Goal: Task Accomplishment & Management: Use online tool/utility

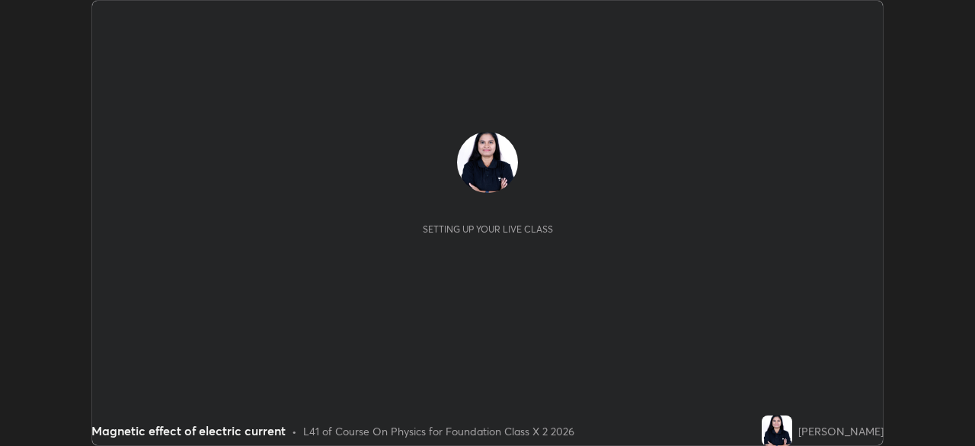
scroll to position [446, 975]
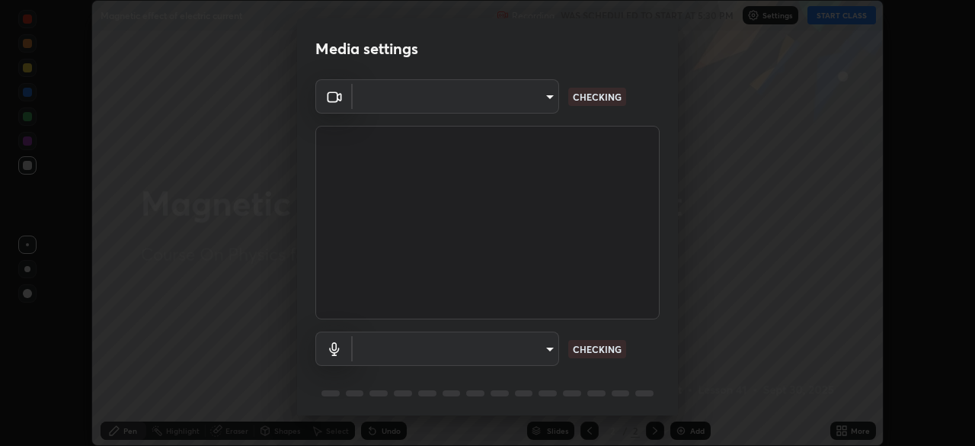
type input "d2a8d083fe92625c00d6f2d6251b1743eb4d001f6796ada4c2fe812c908969fc"
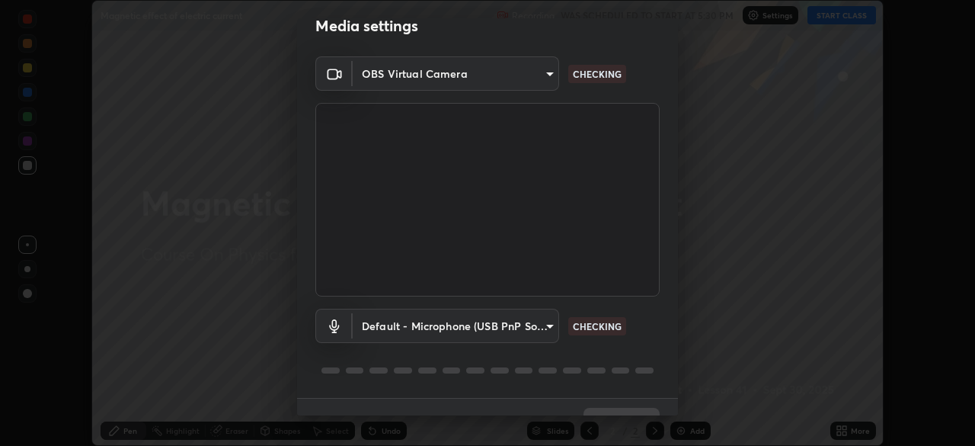
scroll to position [34, 0]
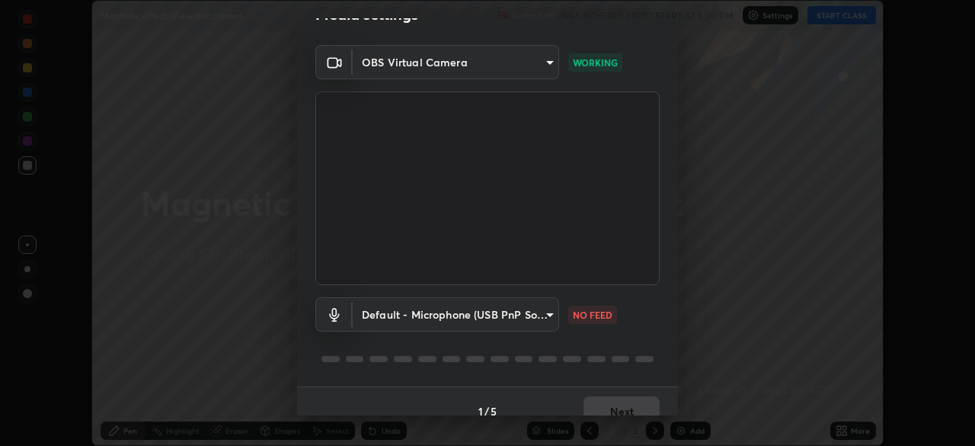
click at [550, 315] on body "Erase all Magnetic effect of electric current Recording WAS SCHEDULED TO START …" at bounding box center [487, 223] width 975 height 446
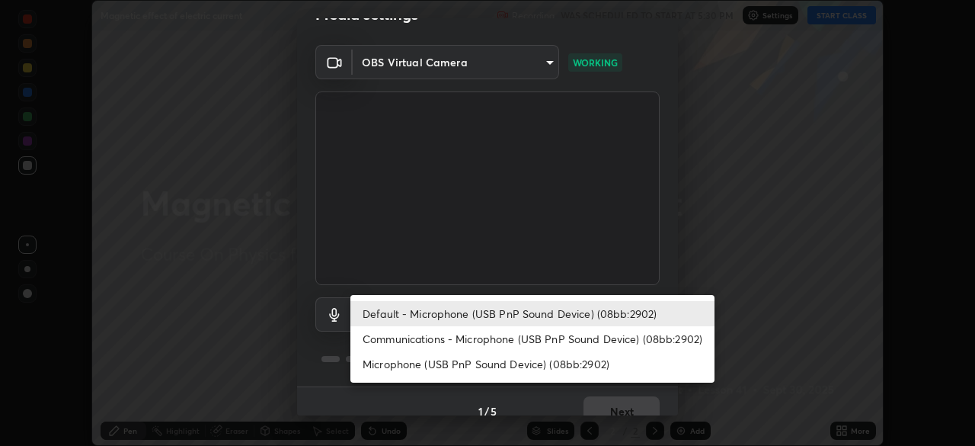
click at [557, 338] on li "Communications - Microphone (USB PnP Sound Device) (08bb:2902)" at bounding box center [533, 338] width 364 height 25
type input "communications"
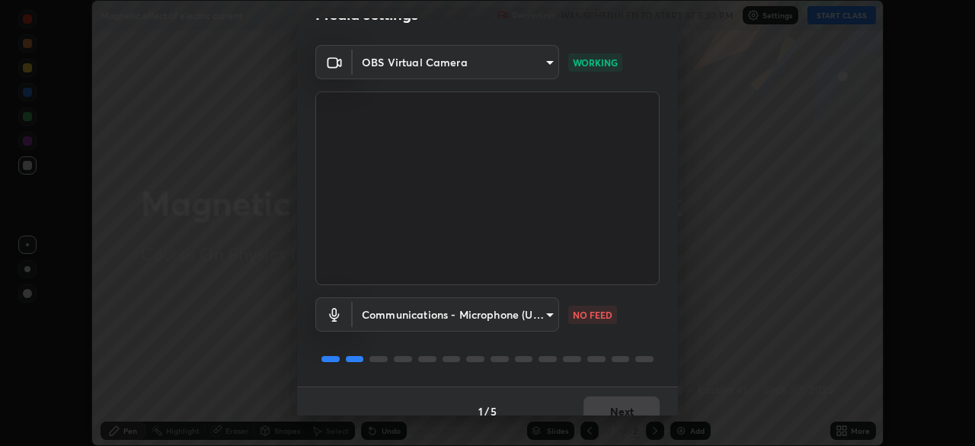
scroll to position [54, 0]
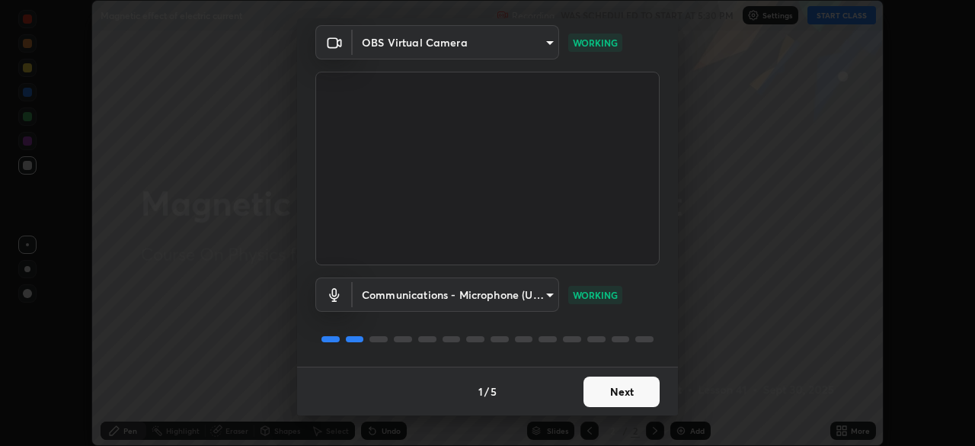
click at [610, 396] on button "Next" at bounding box center [622, 391] width 76 height 30
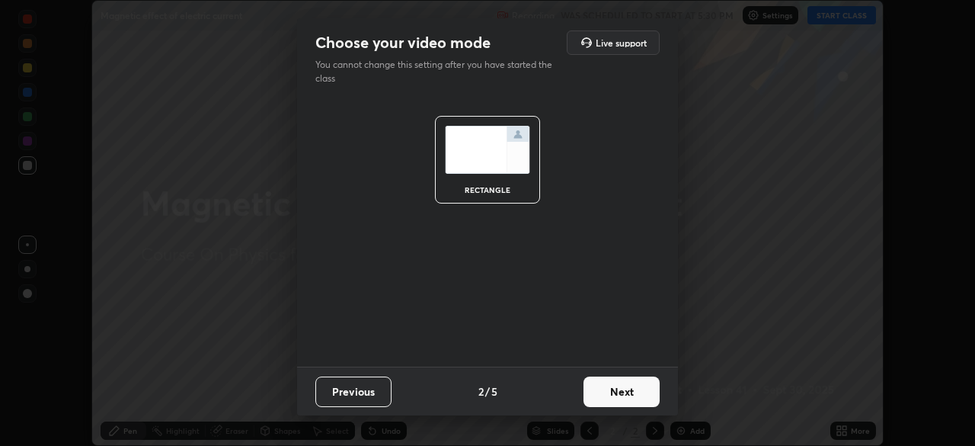
scroll to position [0, 0]
click at [617, 391] on button "Next" at bounding box center [622, 391] width 76 height 30
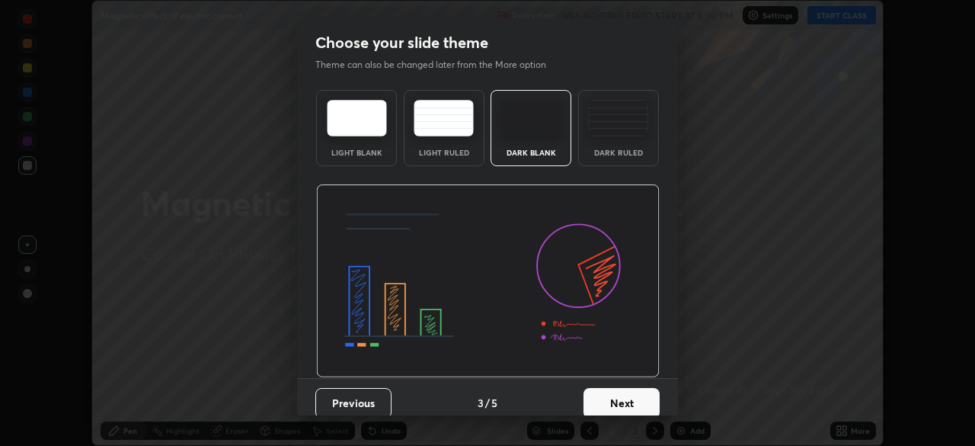
click at [620, 398] on button "Next" at bounding box center [622, 403] width 76 height 30
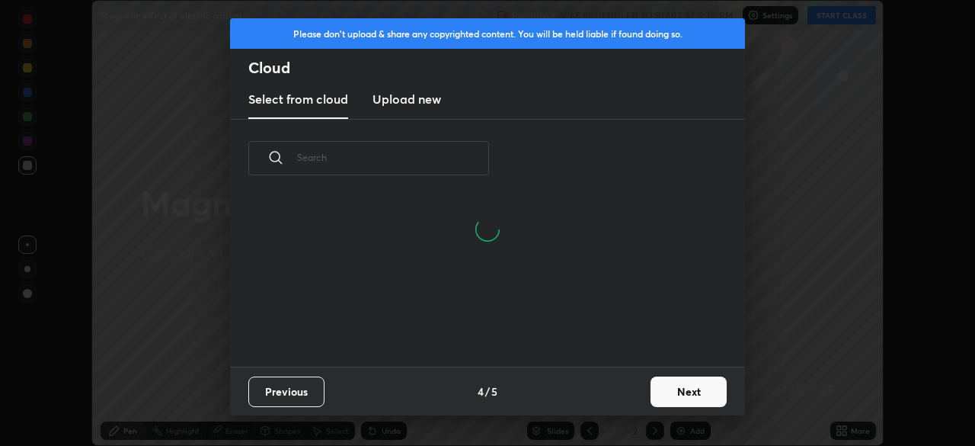
click at [668, 392] on button "Next" at bounding box center [689, 391] width 76 height 30
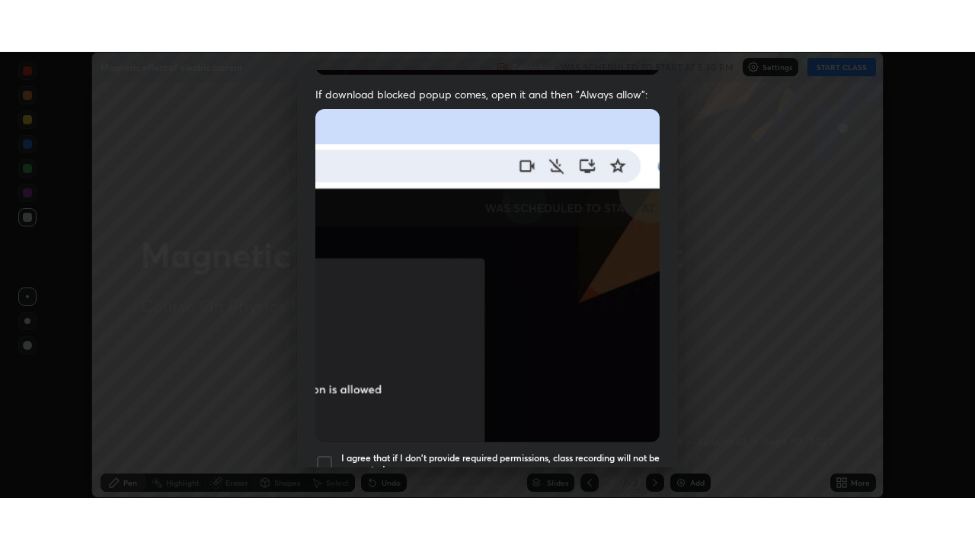
scroll to position [365, 0]
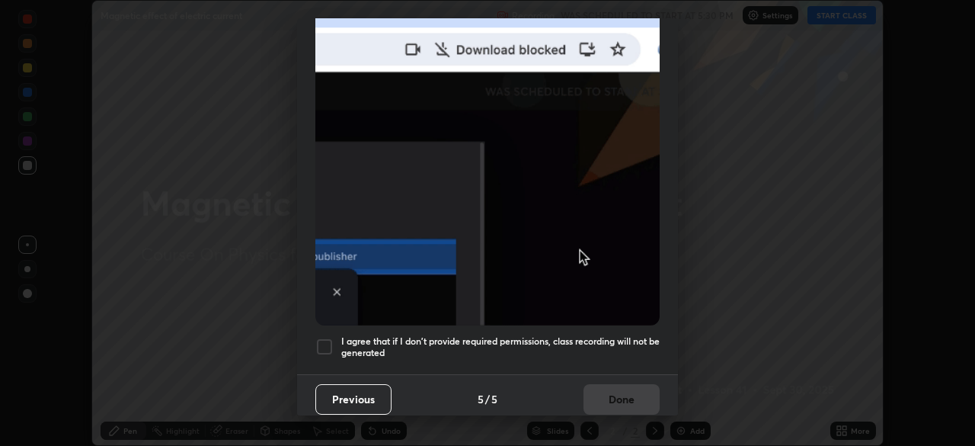
click at [327, 342] on div at bounding box center [325, 347] width 18 height 18
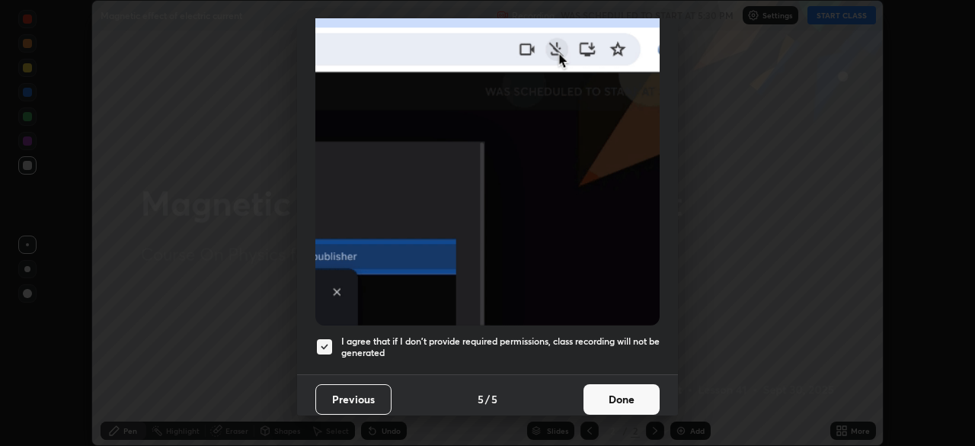
click at [594, 392] on button "Done" at bounding box center [622, 399] width 76 height 30
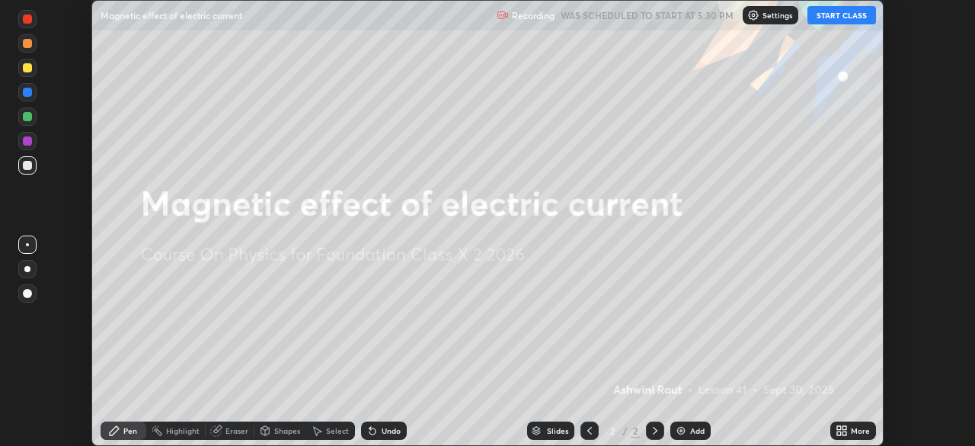
click at [838, 429] on icon at bounding box center [840, 428] width 4 height 4
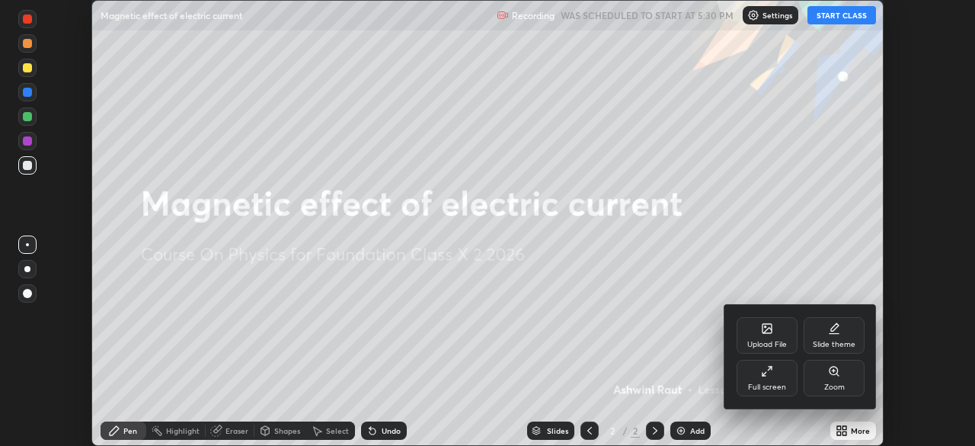
click at [832, 328] on icon at bounding box center [835, 327] width 8 height 8
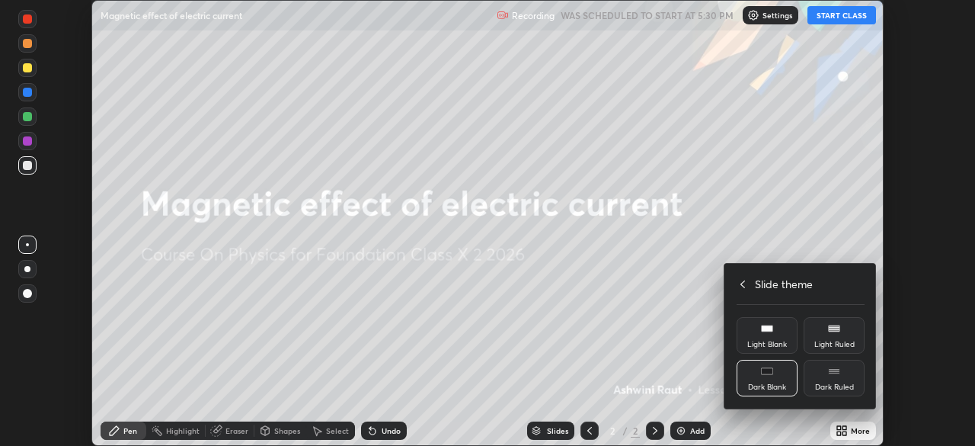
click at [830, 374] on rect at bounding box center [833, 371] width 11 height 6
click at [790, 427] on div at bounding box center [487, 223] width 975 height 446
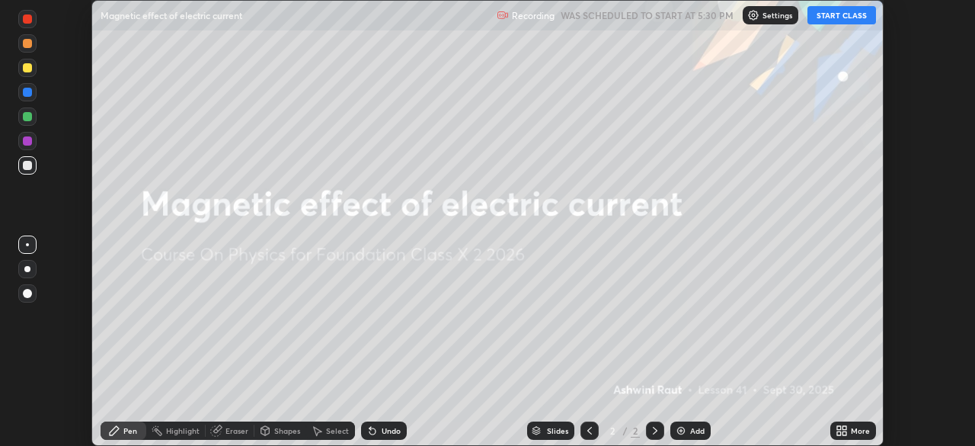
click at [675, 434] on img at bounding box center [681, 430] width 12 height 12
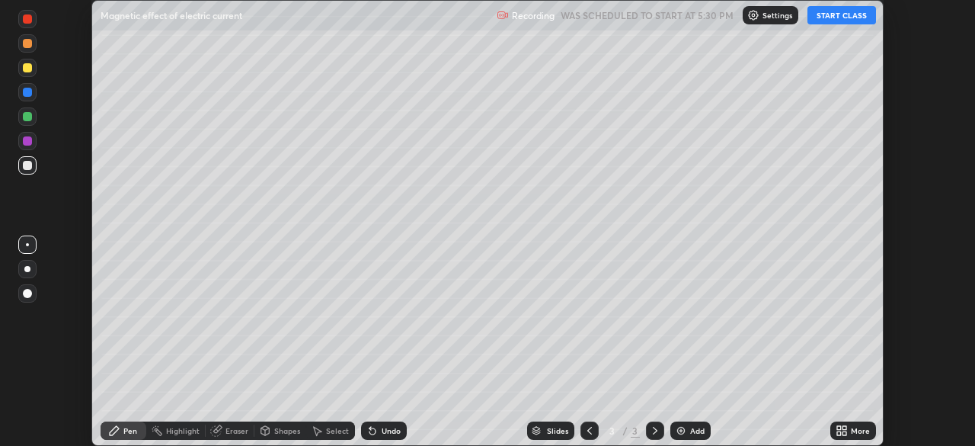
click at [827, 20] on button "START CLASS" at bounding box center [842, 15] width 69 height 18
click at [839, 428] on icon at bounding box center [840, 428] width 4 height 4
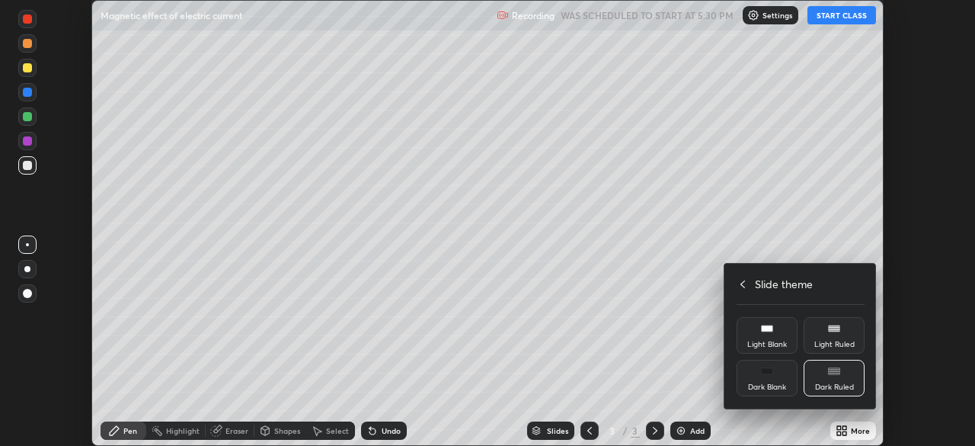
click at [743, 284] on icon at bounding box center [743, 284] width 12 height 12
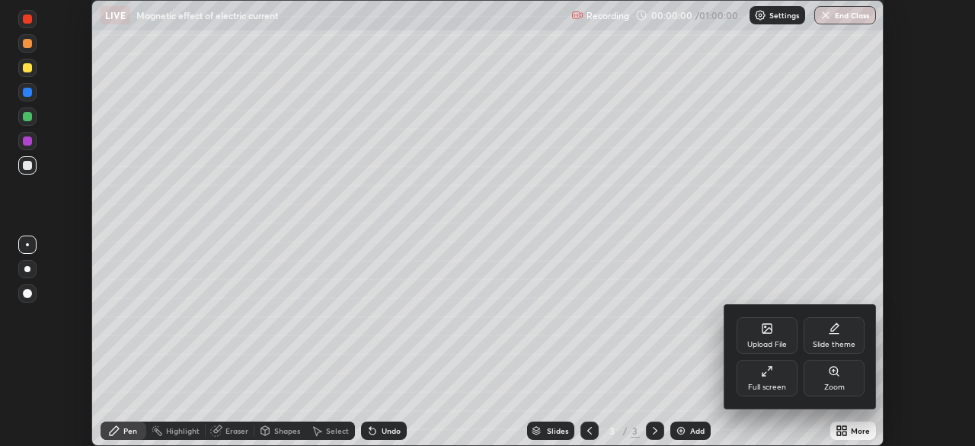
click at [758, 381] on div "Full screen" at bounding box center [767, 378] width 61 height 37
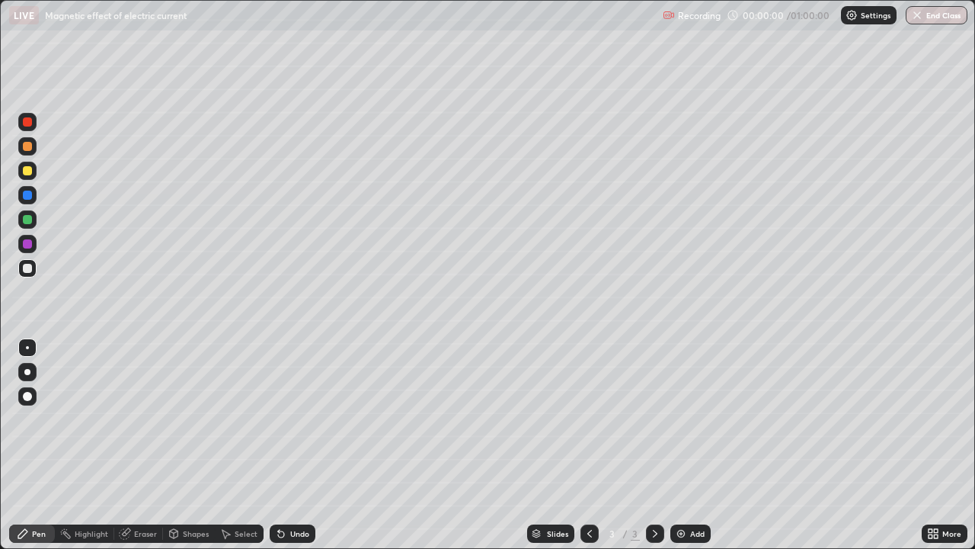
scroll to position [549, 975]
click at [35, 173] on div at bounding box center [27, 171] width 18 height 18
click at [242, 445] on div "Select" at bounding box center [246, 534] width 23 height 8
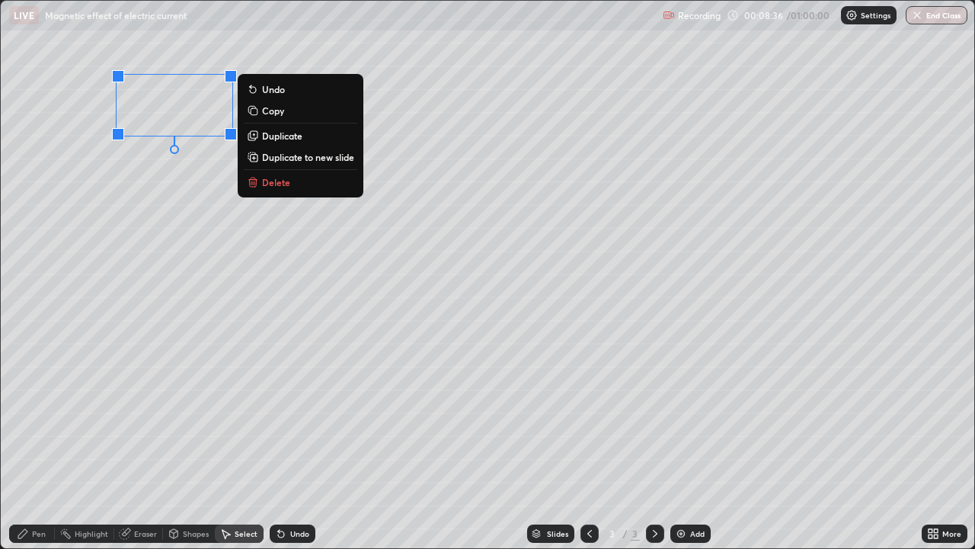
click at [48, 445] on div "Pen" at bounding box center [32, 533] width 46 height 18
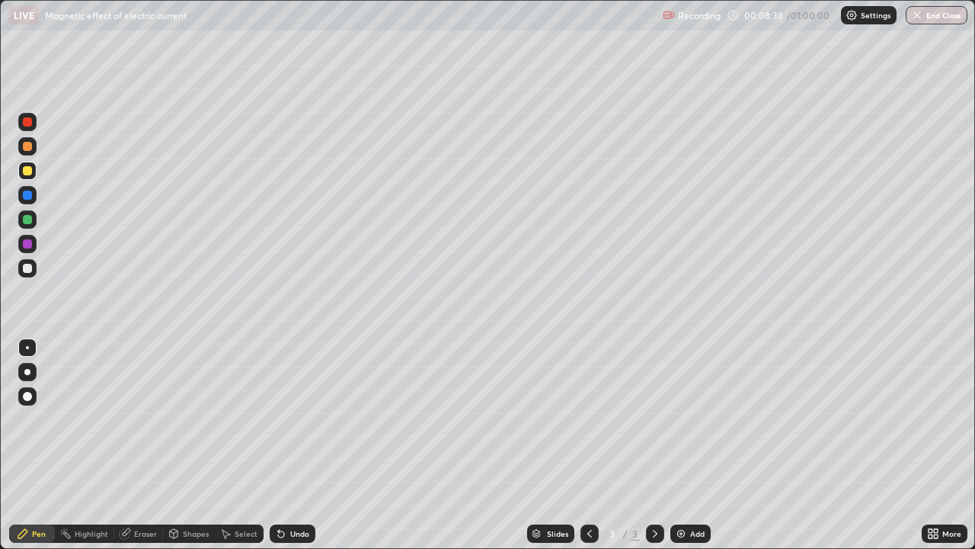
click at [28, 219] on div at bounding box center [27, 219] width 9 height 9
click at [188, 445] on div "Shapes" at bounding box center [196, 534] width 26 height 8
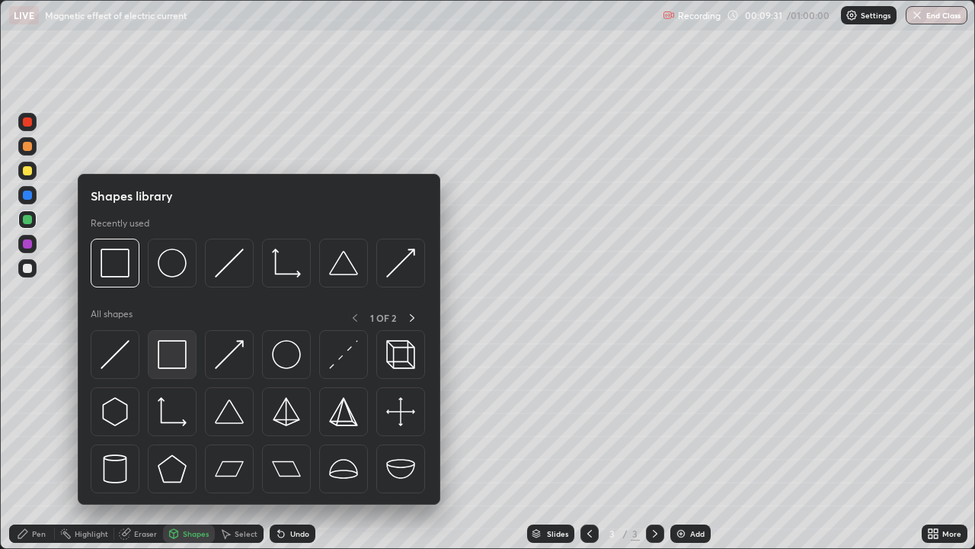
click at [175, 372] on div at bounding box center [172, 354] width 49 height 49
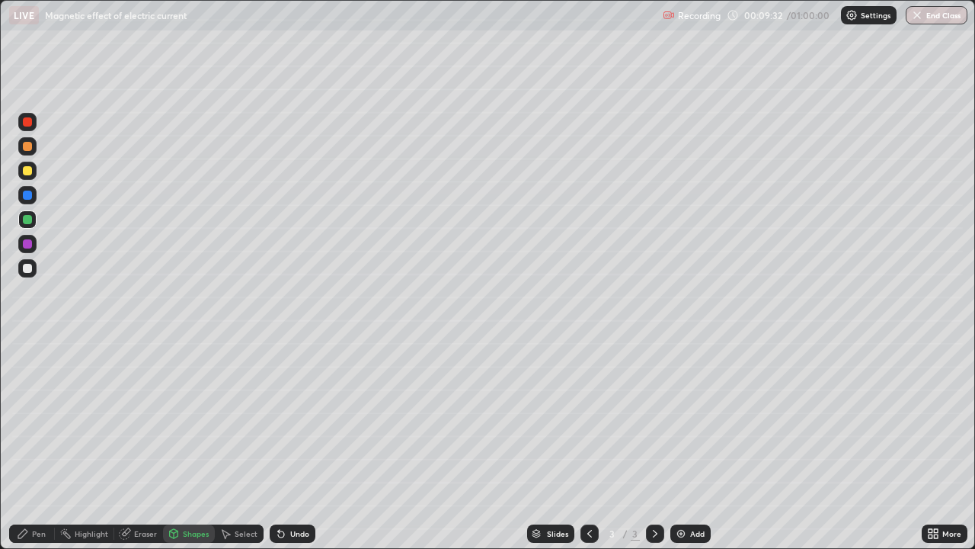
click at [30, 246] on div at bounding box center [27, 243] width 9 height 9
click at [38, 445] on div "Pen" at bounding box center [39, 534] width 14 height 8
click at [34, 218] on div at bounding box center [27, 219] width 18 height 18
click at [80, 445] on div "Highlight" at bounding box center [84, 533] width 59 height 18
click at [28, 244] on div at bounding box center [27, 243] width 9 height 9
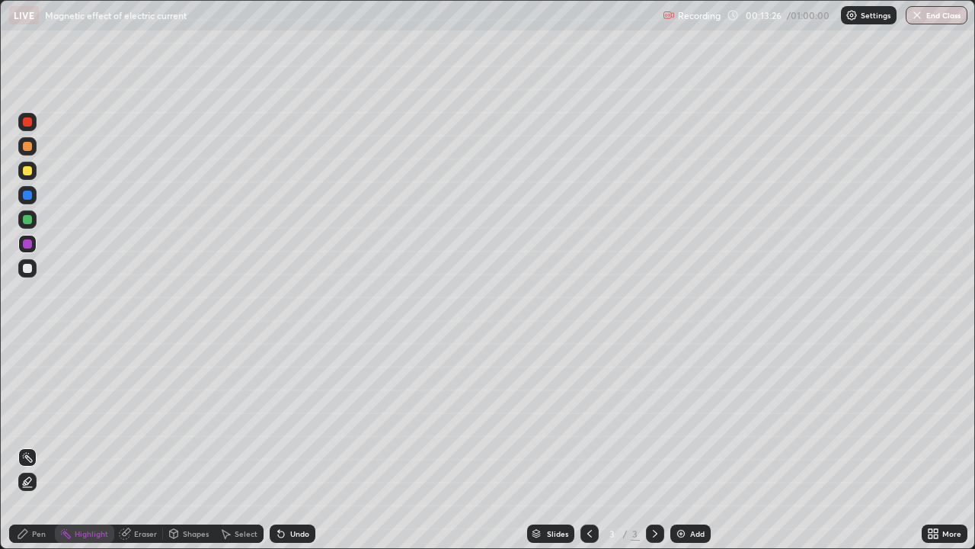
click at [34, 445] on div "Pen" at bounding box center [32, 533] width 46 height 18
click at [677, 445] on img at bounding box center [681, 533] width 12 height 12
click at [194, 445] on div "Shapes" at bounding box center [189, 533] width 52 height 18
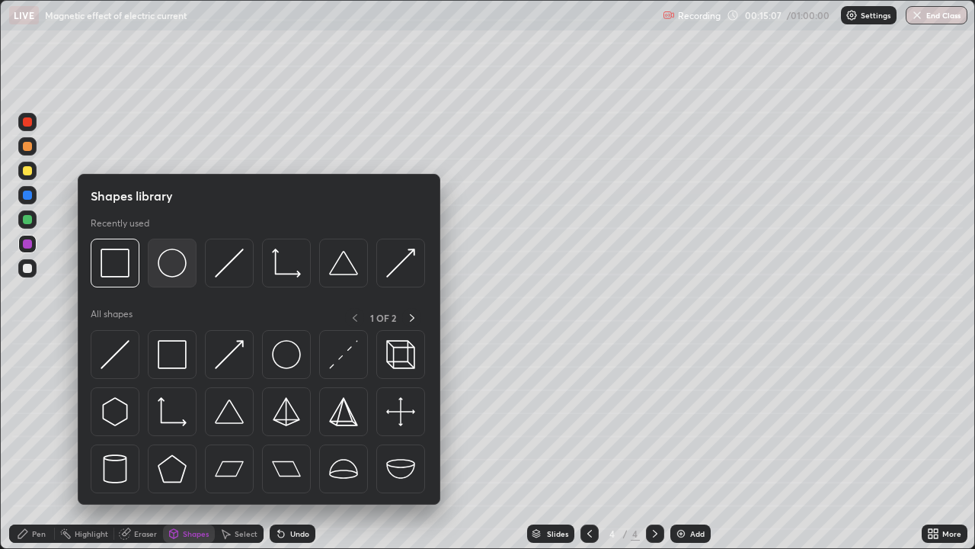
click at [175, 276] on img at bounding box center [172, 262] width 29 height 29
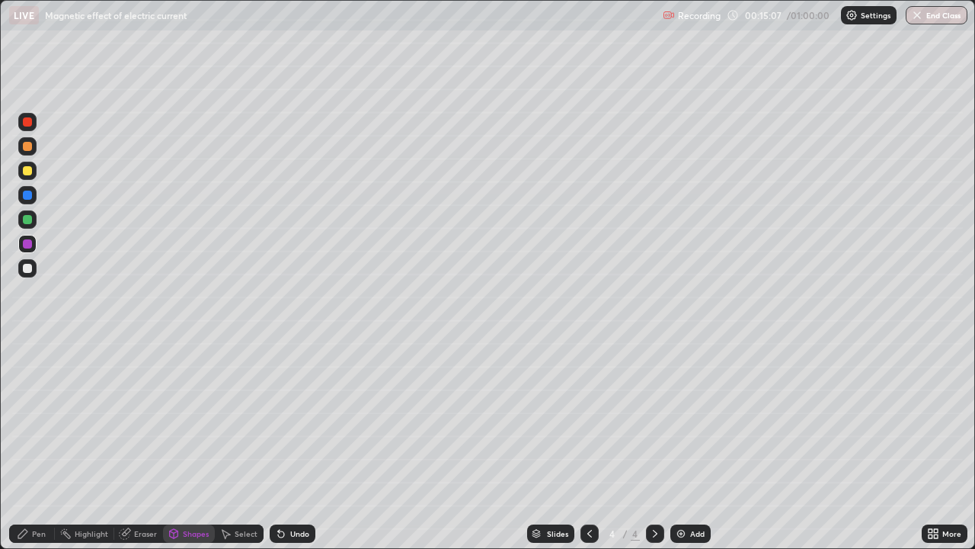
click at [34, 270] on div at bounding box center [27, 268] width 18 height 18
click at [284, 445] on icon at bounding box center [281, 533] width 12 height 12
click at [39, 445] on div "Pen" at bounding box center [39, 534] width 14 height 8
click at [30, 220] on div at bounding box center [27, 219] width 9 height 9
click at [677, 445] on img at bounding box center [681, 533] width 12 height 12
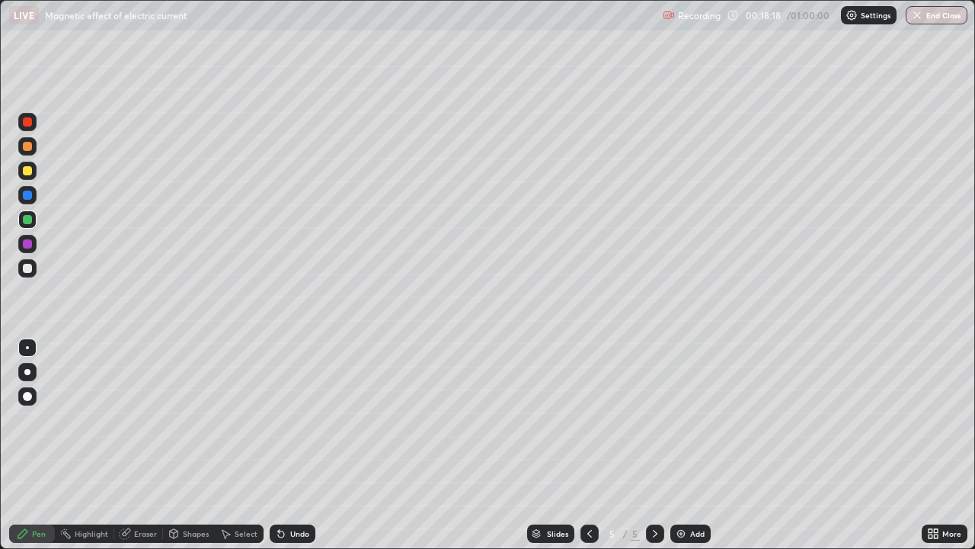
click at [251, 445] on div "Select" at bounding box center [239, 533] width 49 height 18
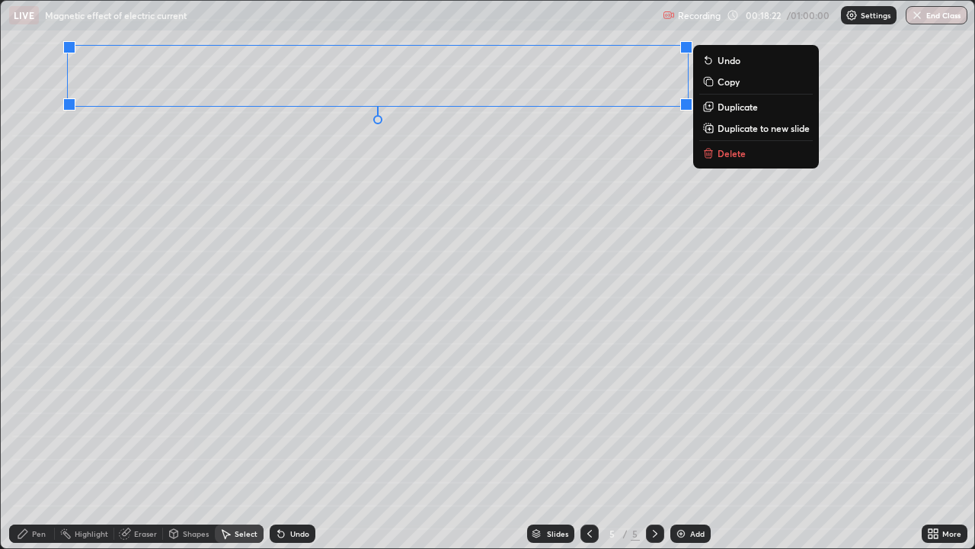
click at [392, 306] on div "0 ° Undo Copy Duplicate Duplicate to new slide Delete" at bounding box center [488, 274] width 974 height 547
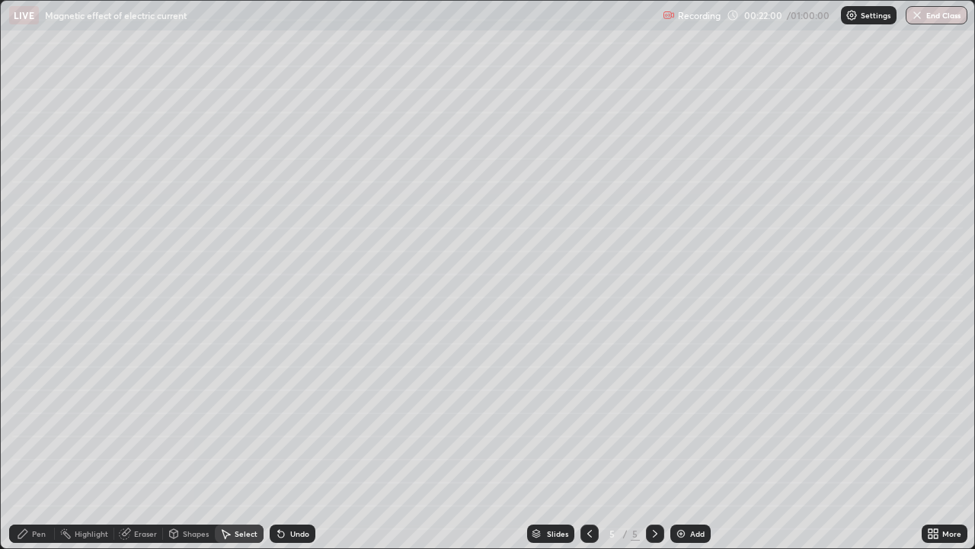
click at [929, 445] on icon at bounding box center [931, 531] width 4 height 4
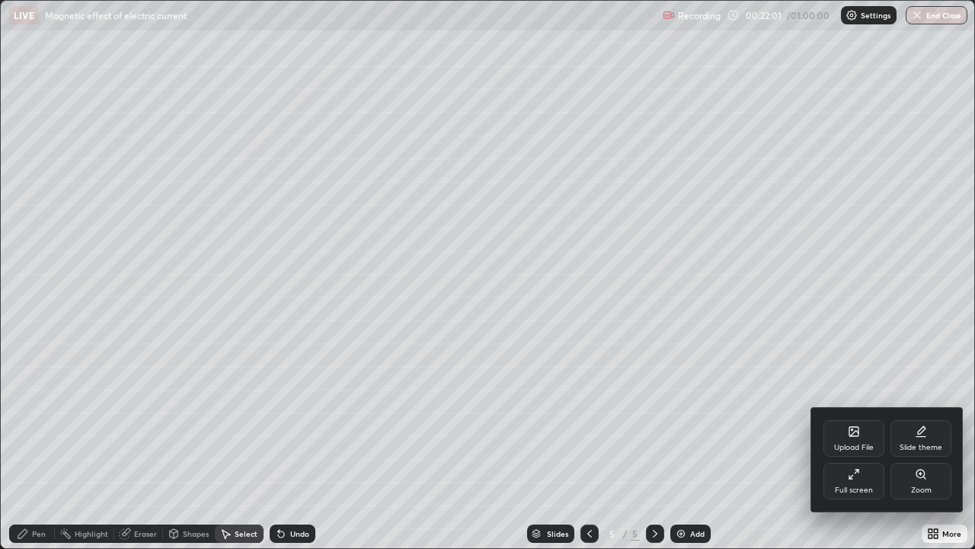
click at [839, 433] on div "Upload File" at bounding box center [854, 438] width 61 height 37
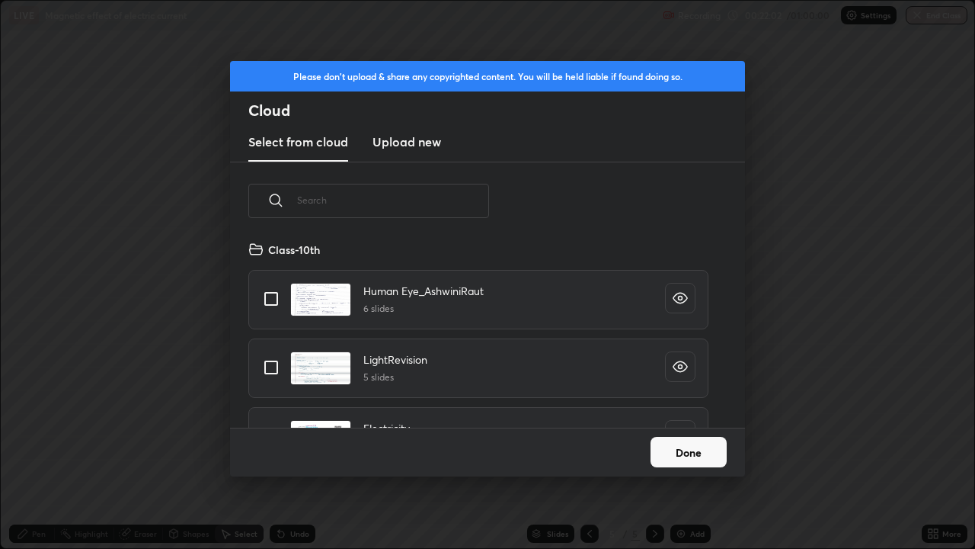
scroll to position [5, 8]
click at [399, 200] on input "text" at bounding box center [393, 200] width 192 height 65
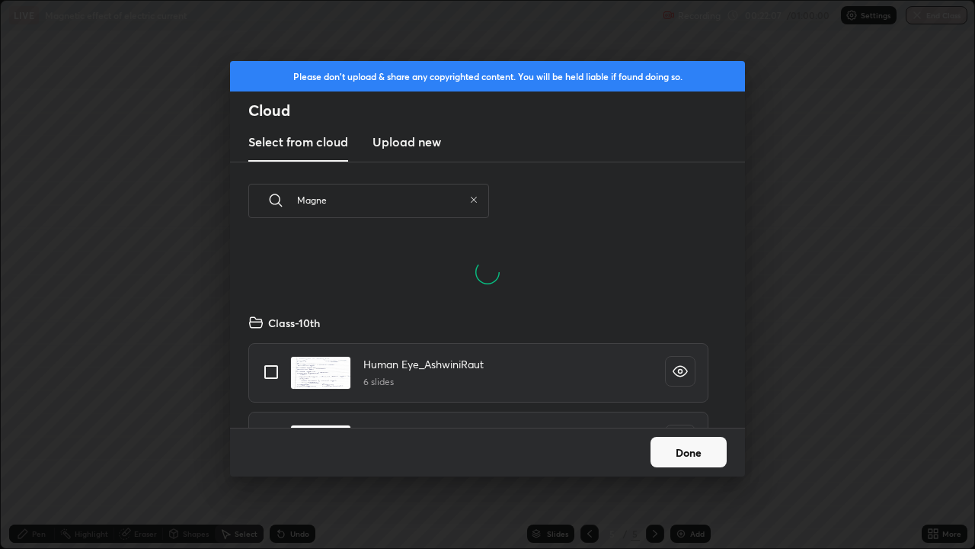
scroll to position [187, 489]
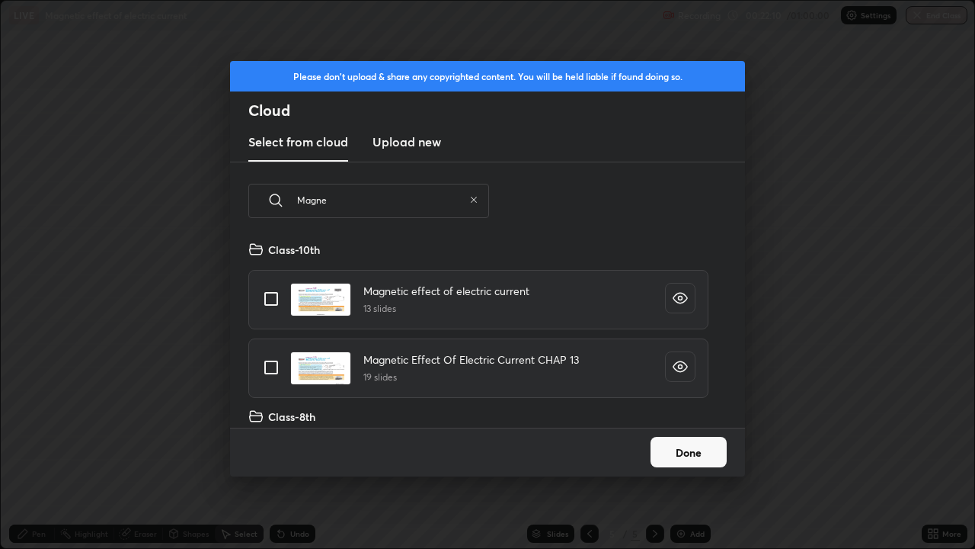
type input "Magne"
click at [269, 372] on input "grid" at bounding box center [271, 367] width 32 height 32
checkbox input "true"
click at [692, 445] on button "Done" at bounding box center [689, 452] width 76 height 30
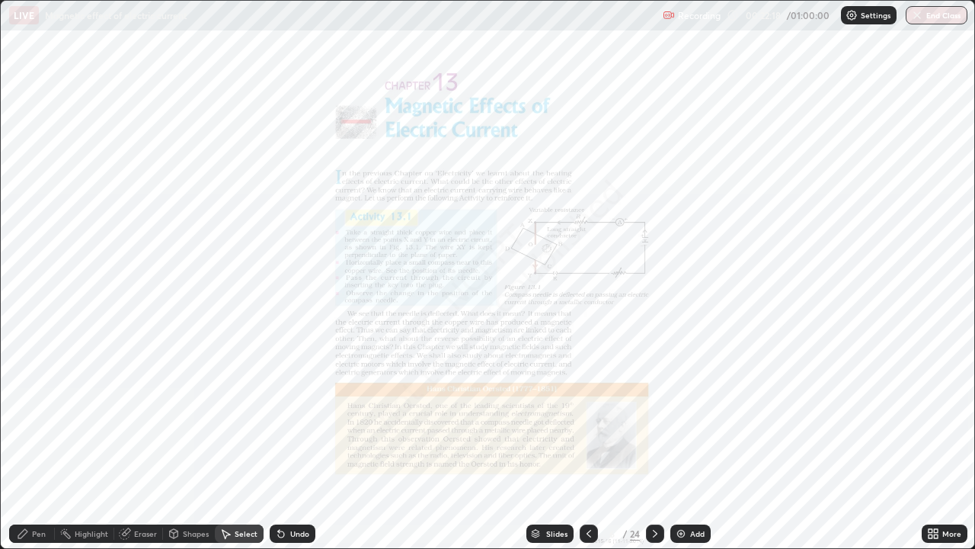
click at [655, 445] on icon at bounding box center [655, 533] width 12 height 12
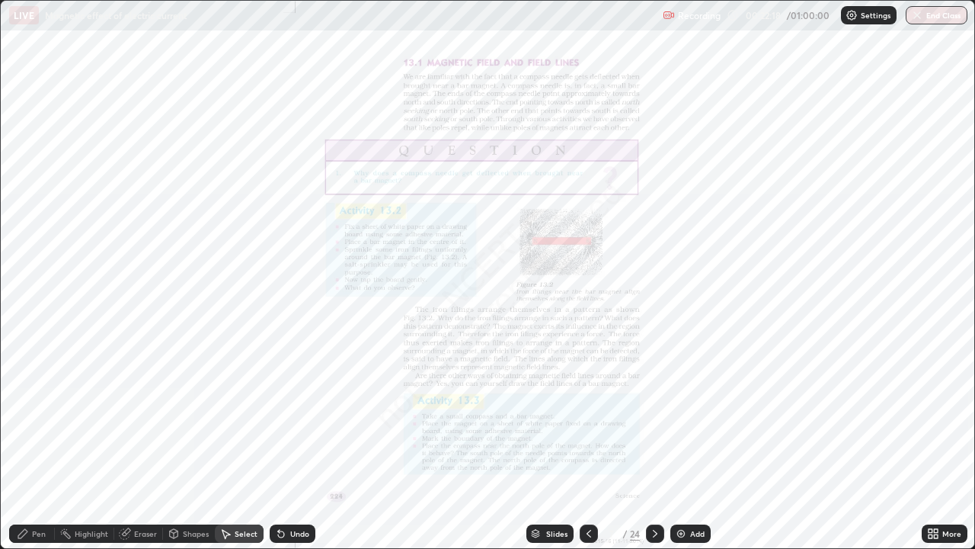
click at [653, 445] on icon at bounding box center [655, 533] width 12 height 12
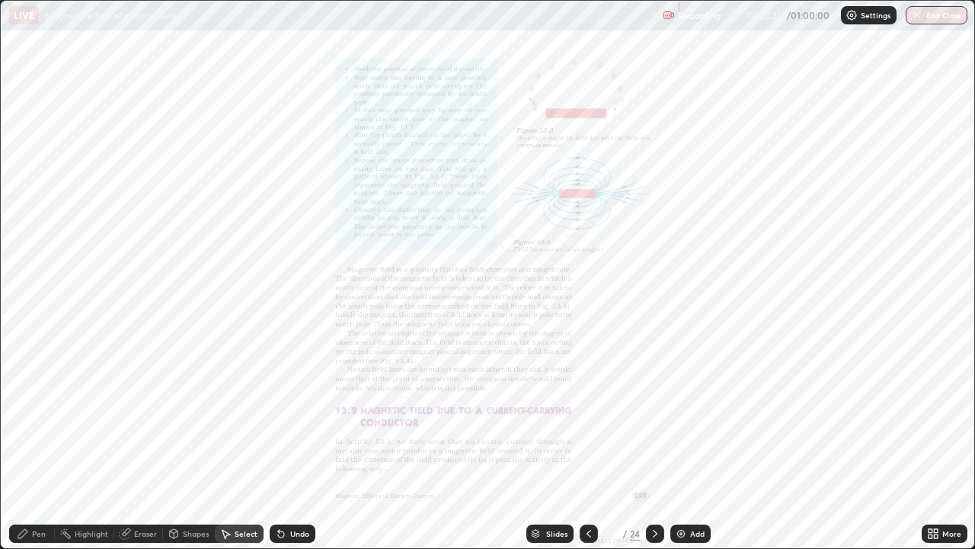
click at [654, 445] on icon at bounding box center [655, 533] width 12 height 12
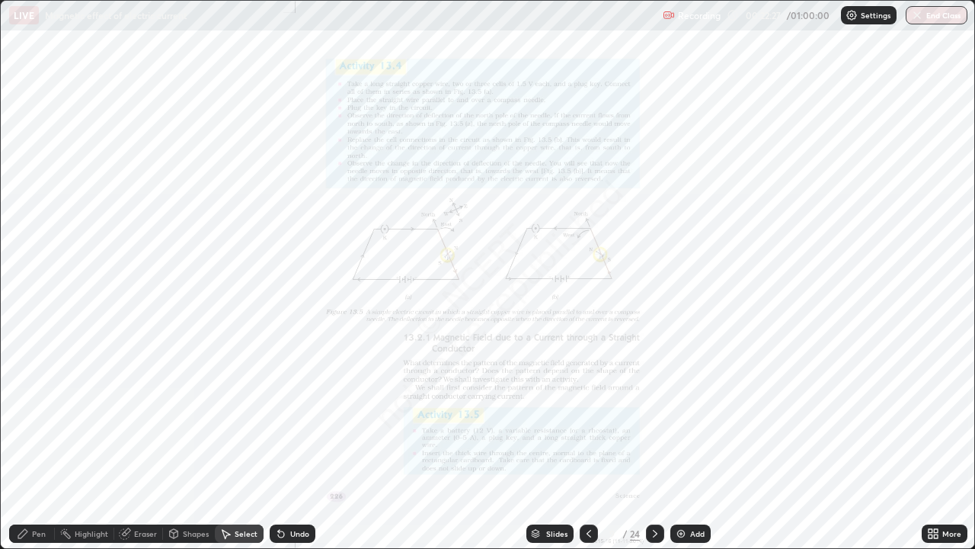
click at [652, 445] on icon at bounding box center [655, 533] width 12 height 12
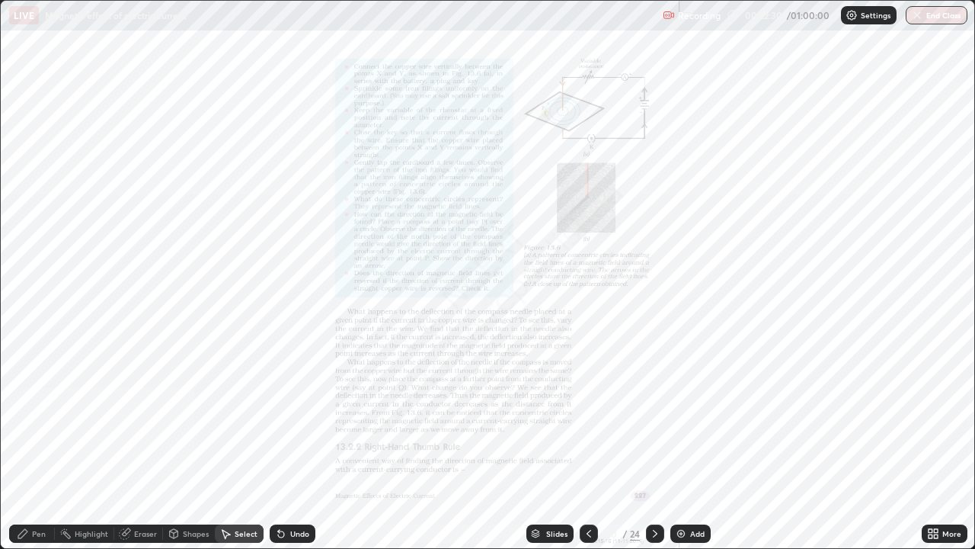
click at [652, 445] on icon at bounding box center [655, 533] width 12 height 12
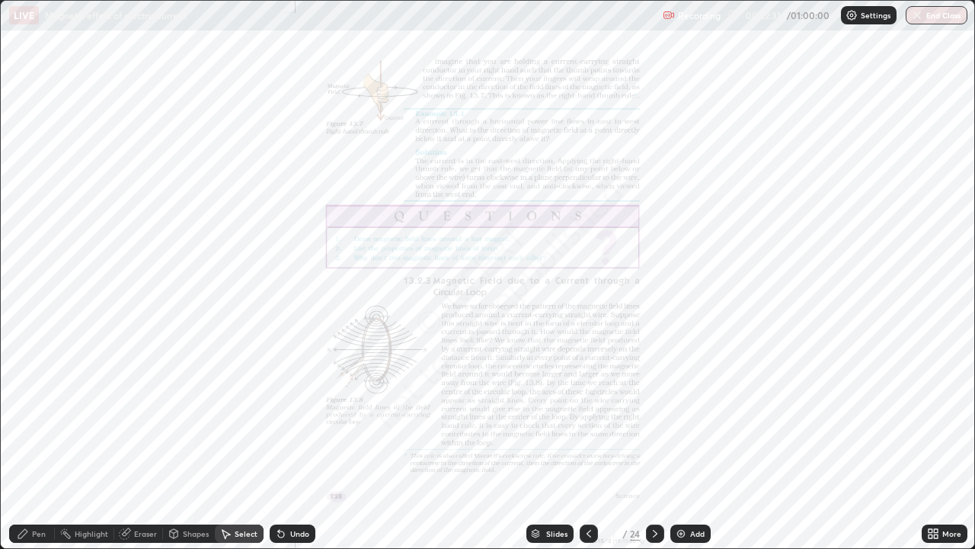
click at [654, 445] on icon at bounding box center [655, 533] width 12 height 12
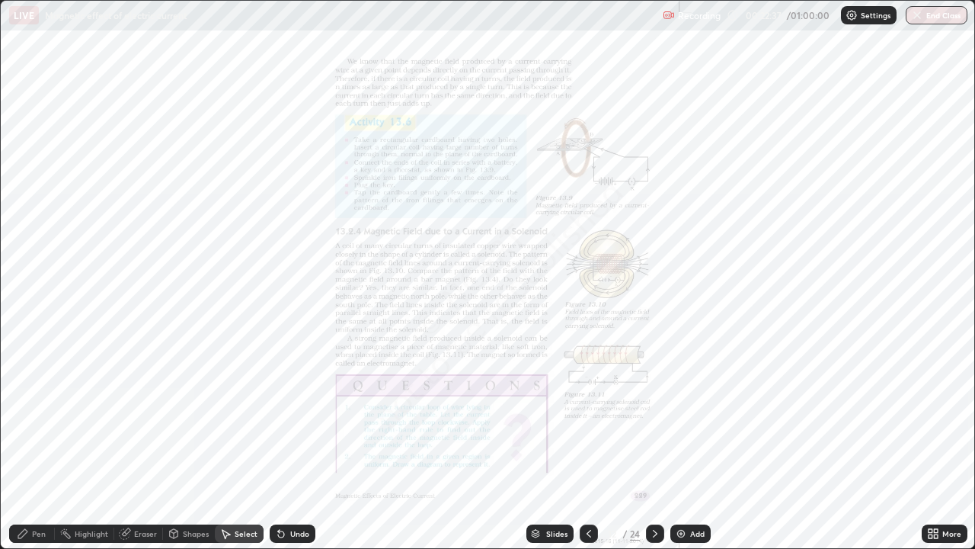
click at [929, 445] on icon at bounding box center [933, 533] width 12 height 12
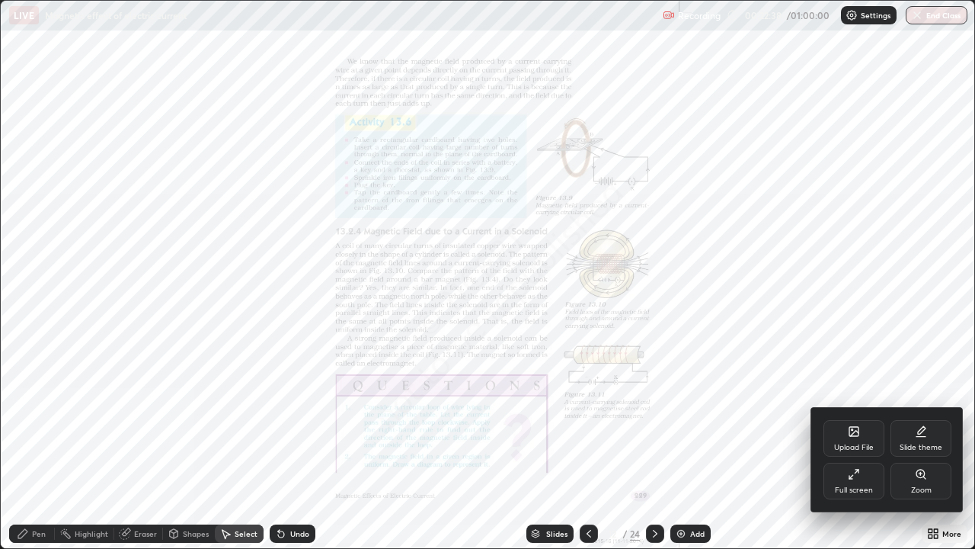
click at [920, 445] on icon at bounding box center [921, 473] width 8 height 8
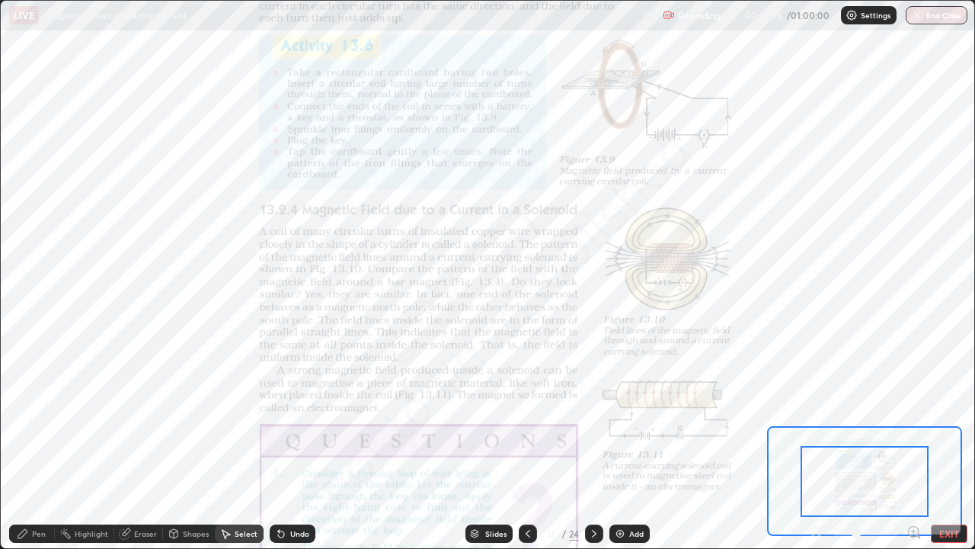
click at [914, 445] on icon at bounding box center [914, 531] width 4 height 0
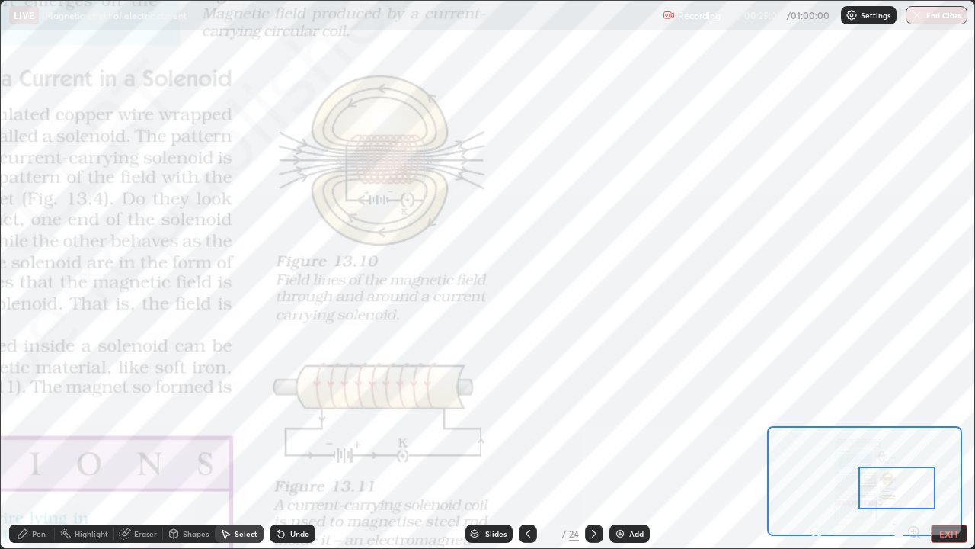
click at [23, 445] on icon at bounding box center [22, 533] width 9 height 9
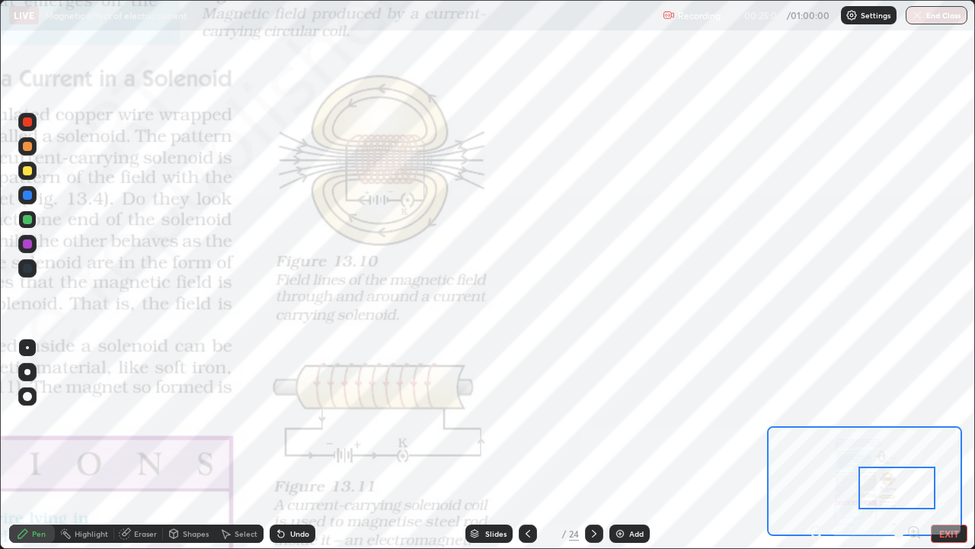
click at [27, 348] on div at bounding box center [27, 347] width 3 height 3
click at [27, 269] on div at bounding box center [27, 268] width 9 height 9
click at [279, 445] on icon at bounding box center [281, 534] width 6 height 6
click at [291, 445] on div "Undo" at bounding box center [293, 533] width 46 height 18
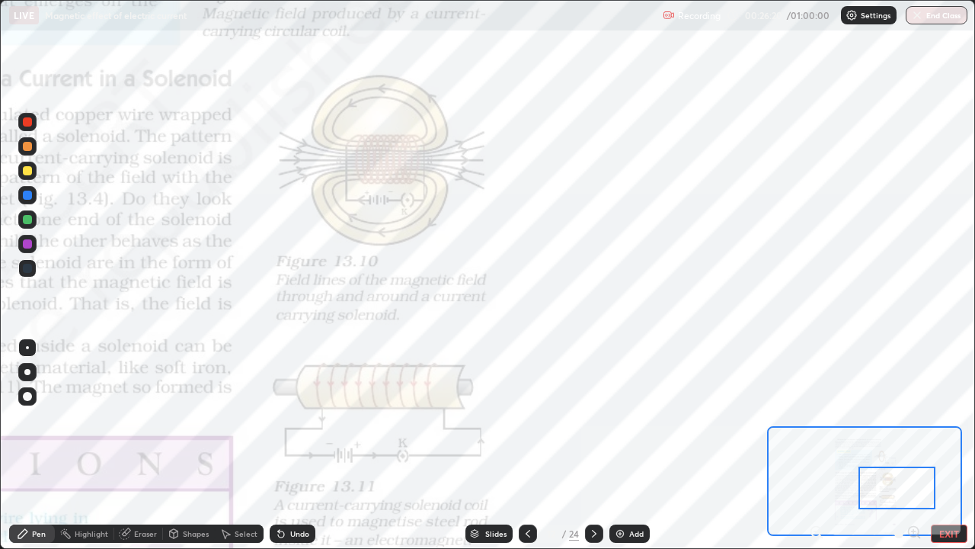
click at [280, 445] on icon at bounding box center [281, 534] width 6 height 6
click at [36, 250] on div at bounding box center [27, 244] width 18 height 24
click at [188, 445] on div "Shapes" at bounding box center [189, 533] width 52 height 18
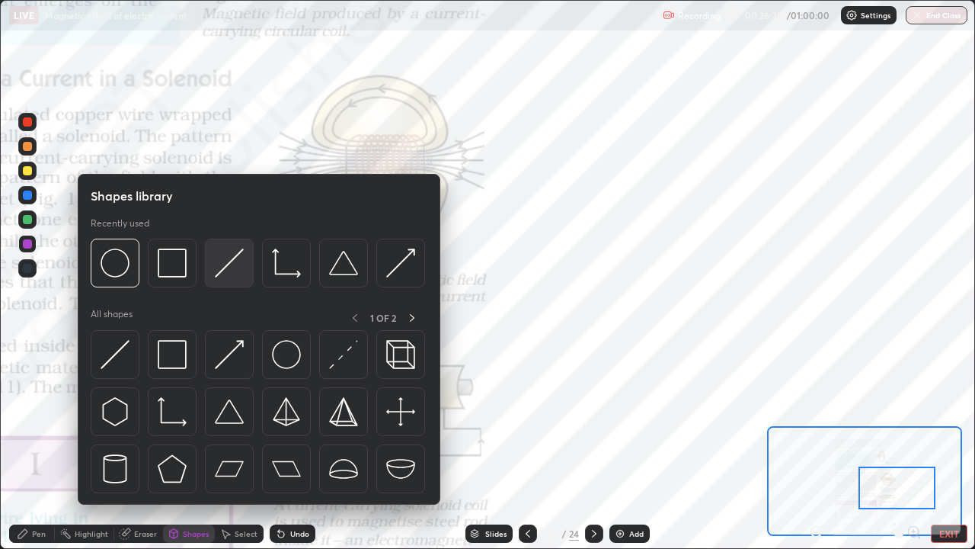
click at [225, 267] on img at bounding box center [229, 262] width 29 height 29
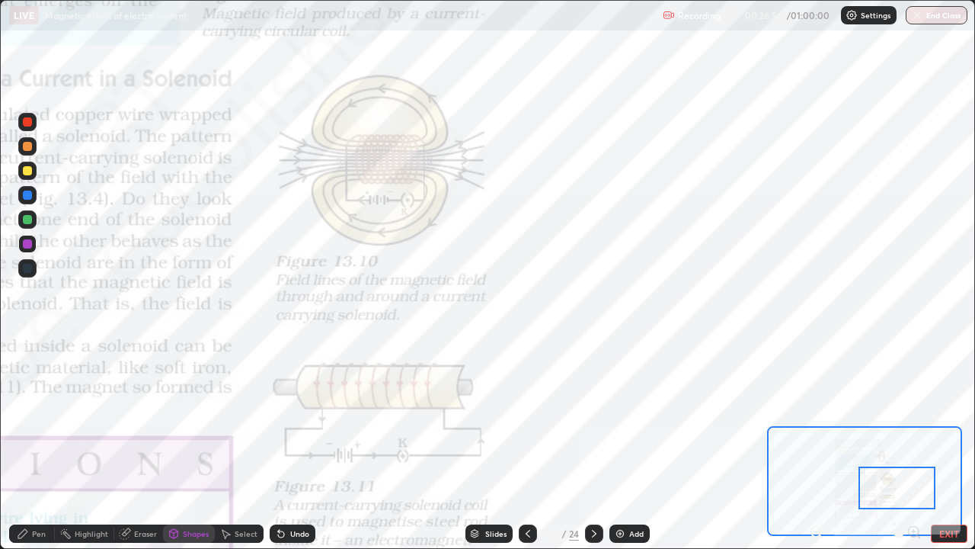
click at [34, 445] on div "Pen" at bounding box center [32, 533] width 46 height 18
click at [180, 445] on div "Shapes" at bounding box center [189, 533] width 52 height 18
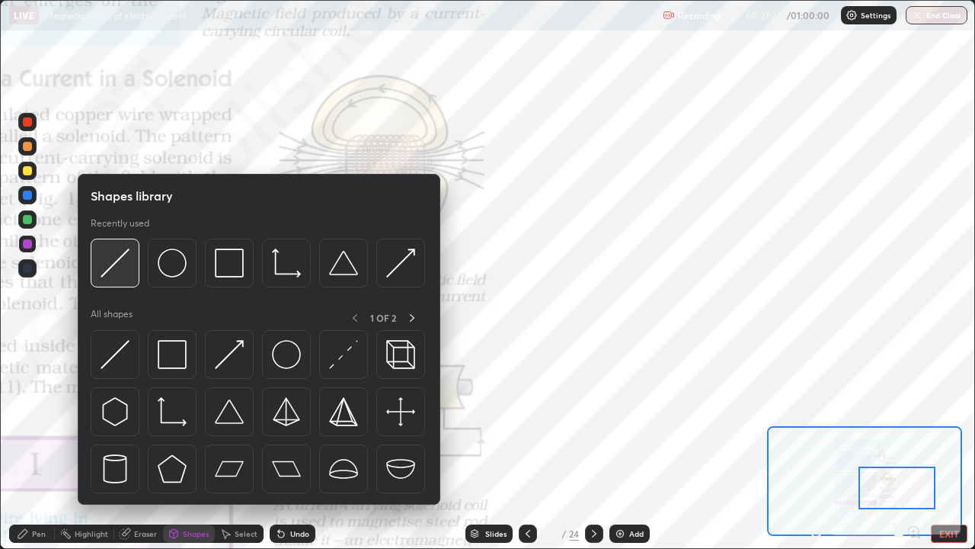
click at [118, 272] on img at bounding box center [115, 262] width 29 height 29
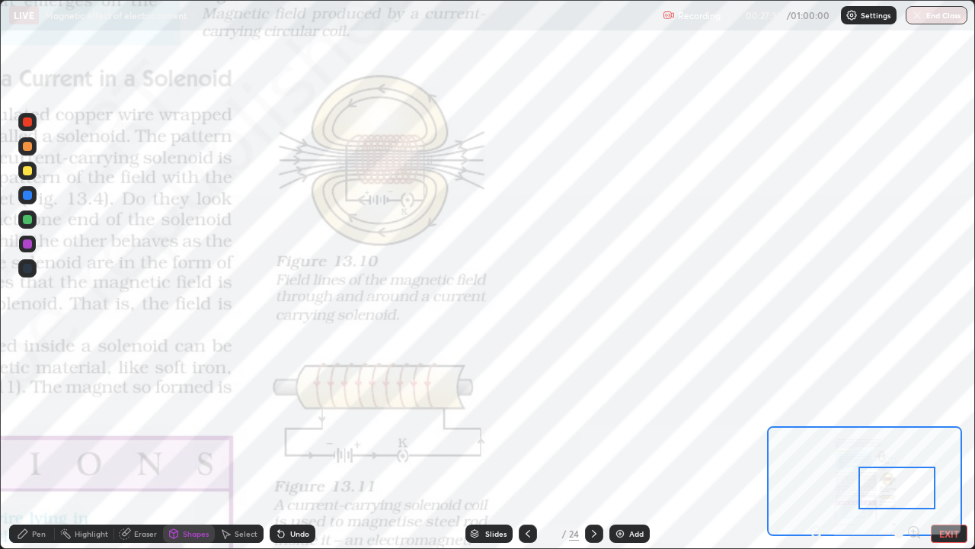
click at [187, 445] on div "Shapes" at bounding box center [196, 534] width 26 height 8
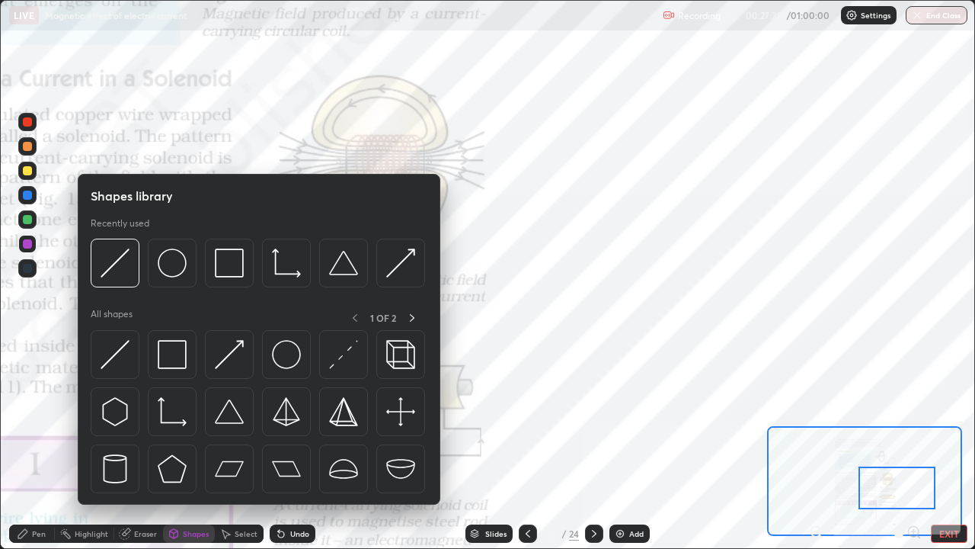
click at [37, 445] on div "Pen" at bounding box center [32, 533] width 46 height 18
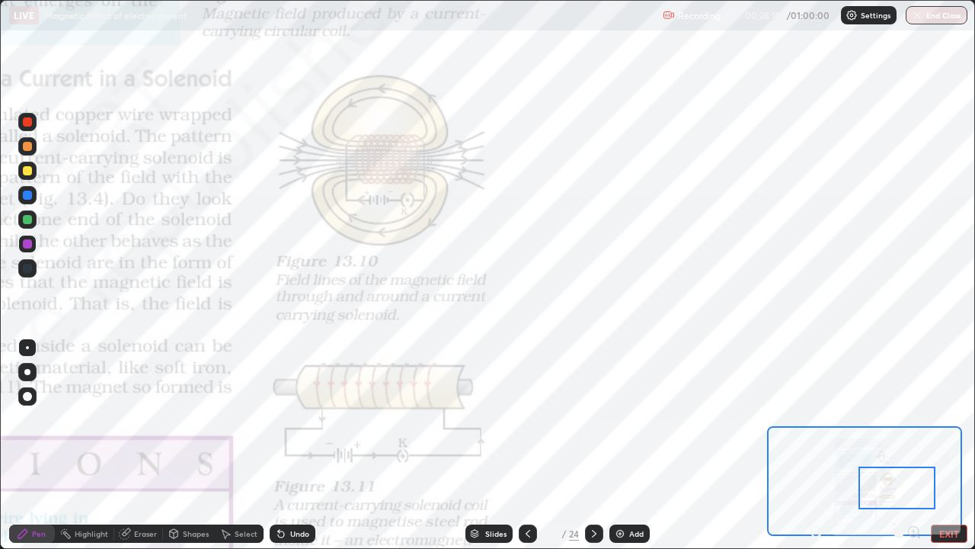
click at [287, 445] on div "Undo" at bounding box center [293, 533] width 46 height 18
click at [34, 274] on div at bounding box center [27, 268] width 18 height 18
click at [245, 445] on div "Select" at bounding box center [239, 533] width 49 height 18
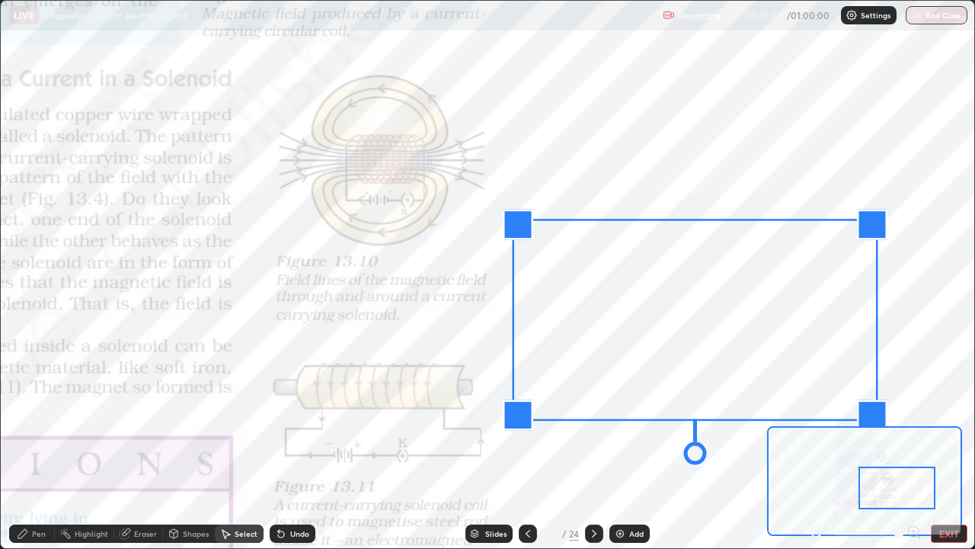
click at [505, 445] on div "0 ° Undo Copy Duplicate Duplicate to new slide Delete" at bounding box center [81, 186] width 2435 height 1368
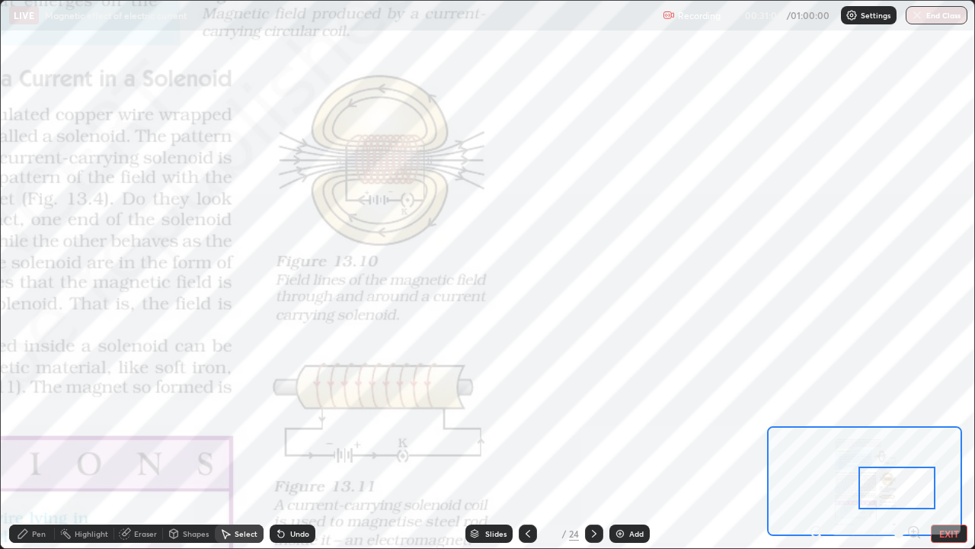
click at [141, 445] on div "Eraser" at bounding box center [145, 534] width 23 height 8
click at [935, 445] on button "EXIT" at bounding box center [949, 533] width 37 height 18
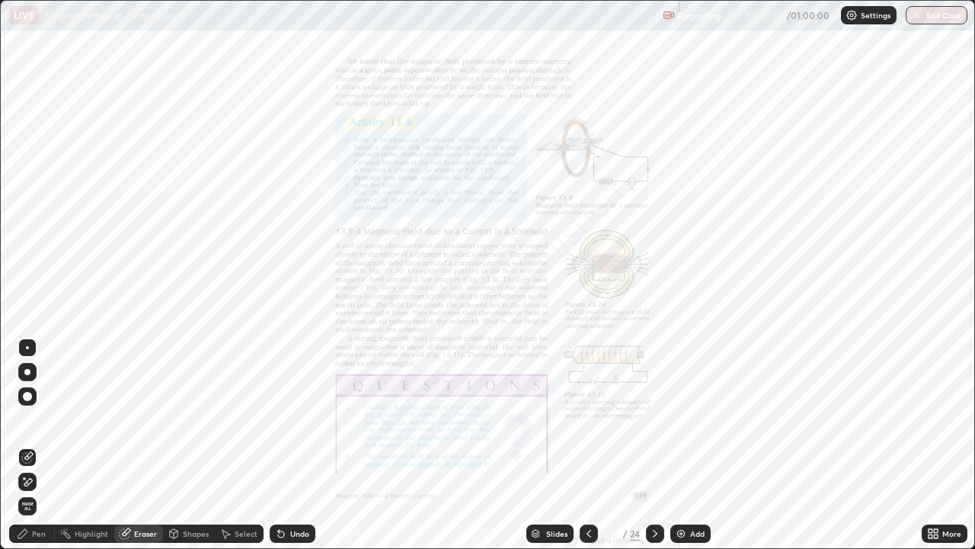
click at [239, 445] on div "Select" at bounding box center [246, 534] width 23 height 8
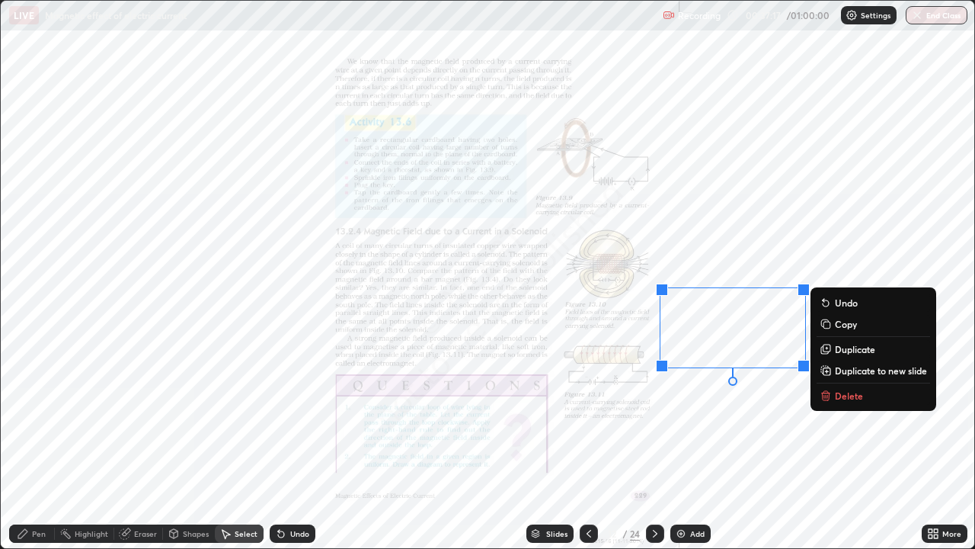
click at [834, 399] on button "Delete" at bounding box center [874, 395] width 114 height 18
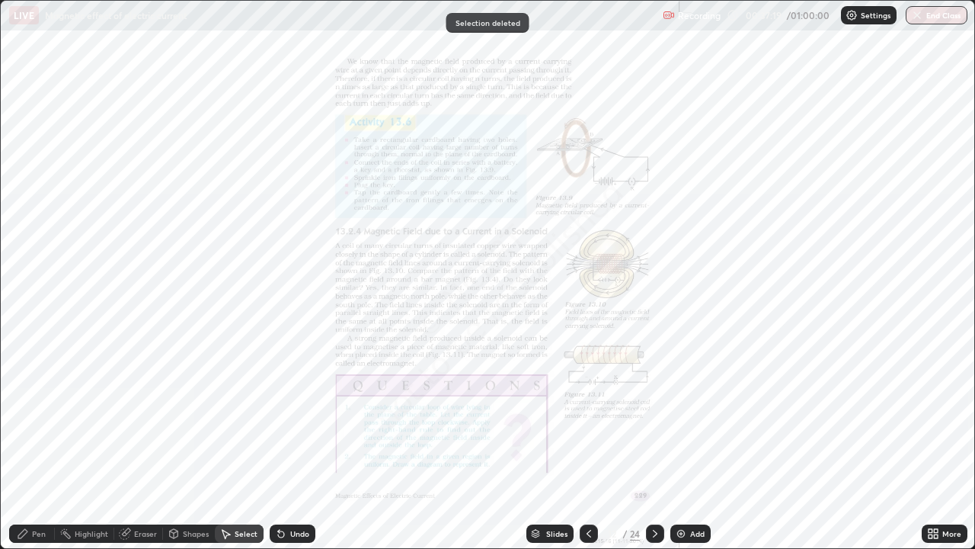
click at [41, 445] on div "Pen" at bounding box center [39, 534] width 14 height 8
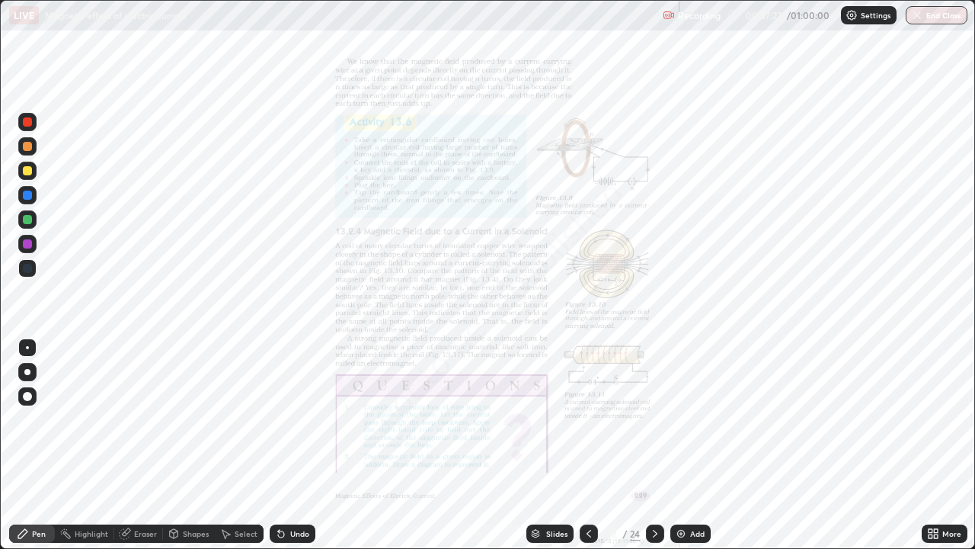
click at [35, 245] on div at bounding box center [27, 244] width 18 height 18
click at [28, 373] on div at bounding box center [27, 372] width 6 height 6
click at [284, 445] on icon at bounding box center [281, 533] width 12 height 12
click at [282, 445] on icon at bounding box center [281, 533] width 12 height 12
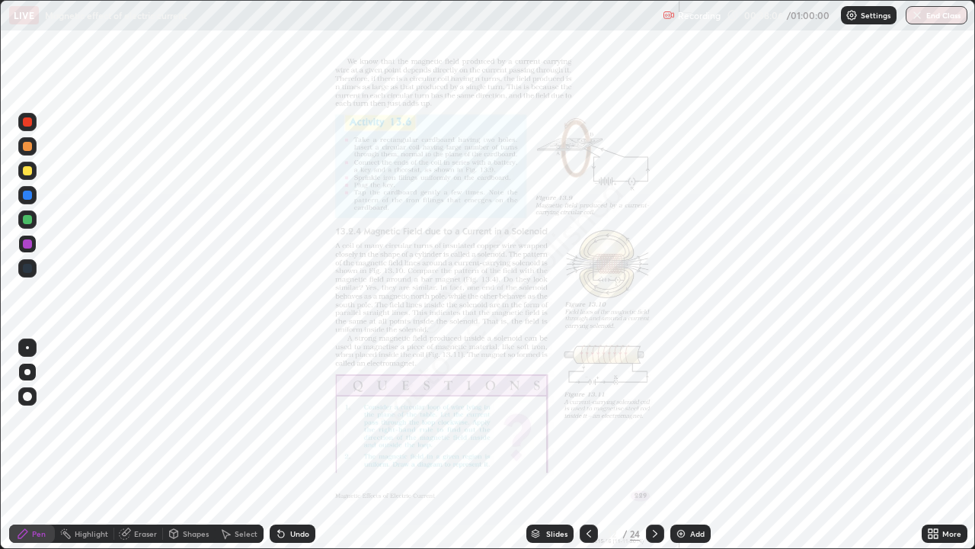
click at [280, 445] on icon at bounding box center [281, 534] width 6 height 6
click at [653, 445] on icon at bounding box center [655, 534] width 5 height 8
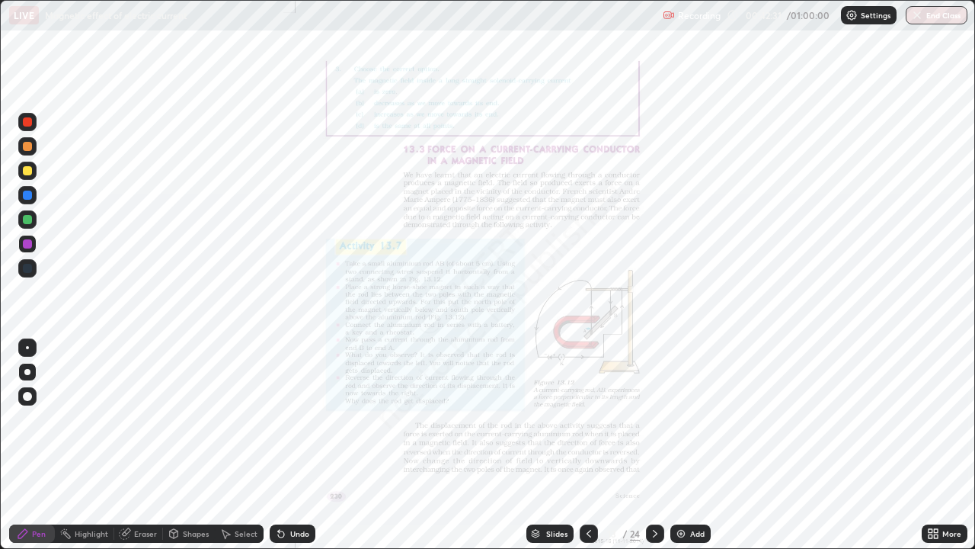
click at [588, 445] on icon at bounding box center [589, 533] width 12 height 12
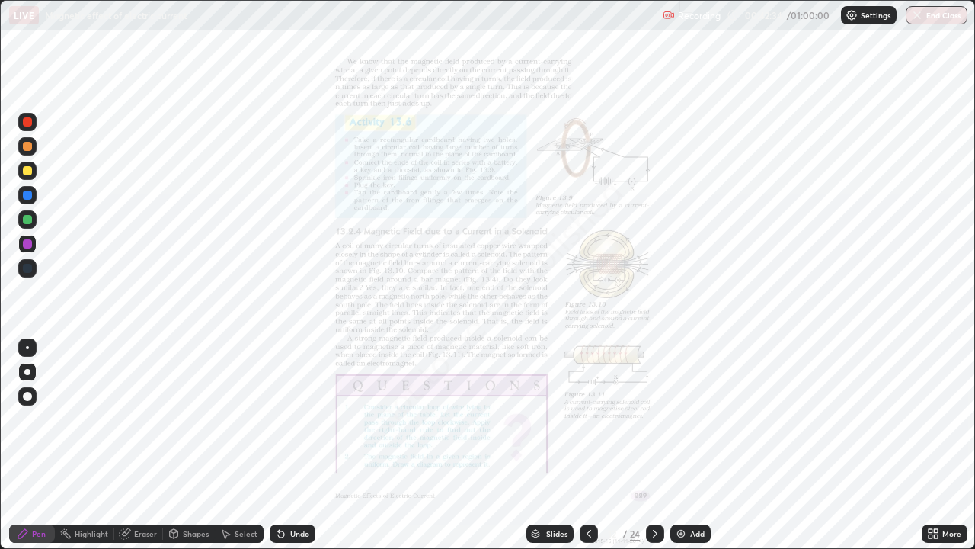
click at [931, 445] on icon at bounding box center [931, 536] width 4 height 4
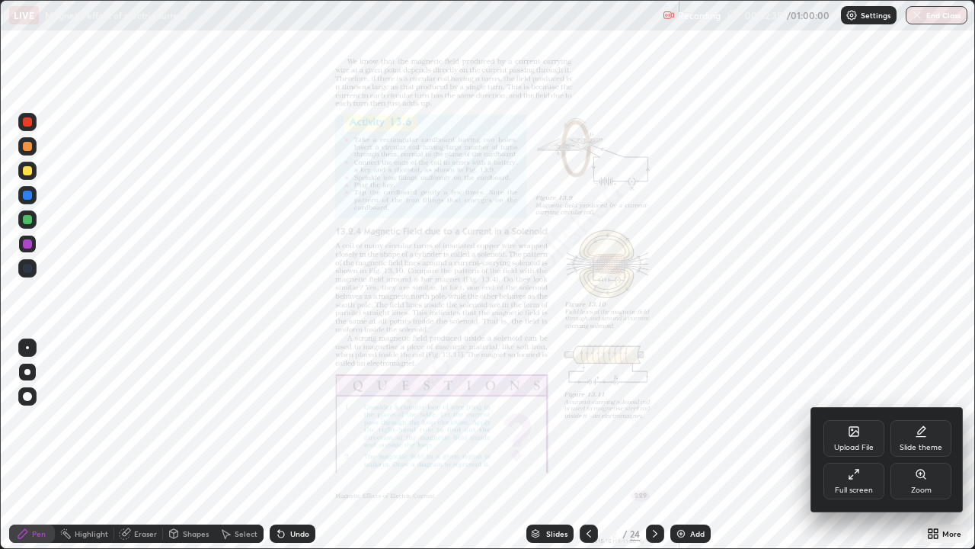
click at [918, 445] on icon at bounding box center [921, 473] width 8 height 8
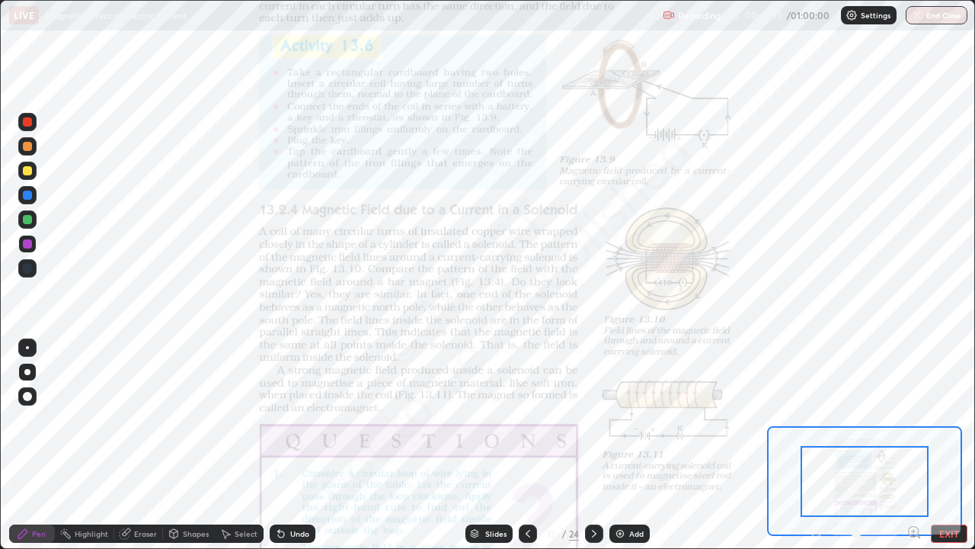
click at [912, 445] on icon at bounding box center [914, 531] width 4 height 0
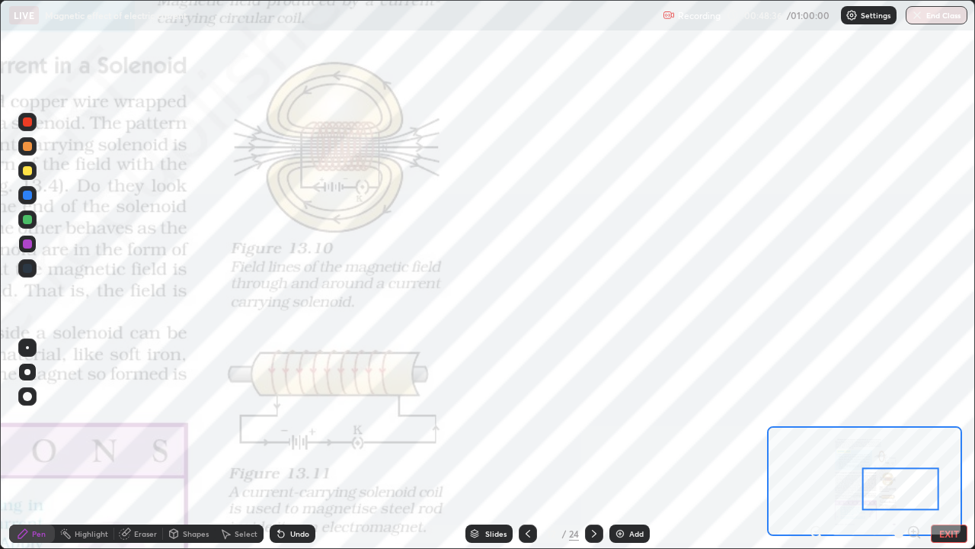
click at [593, 445] on icon at bounding box center [594, 533] width 12 height 12
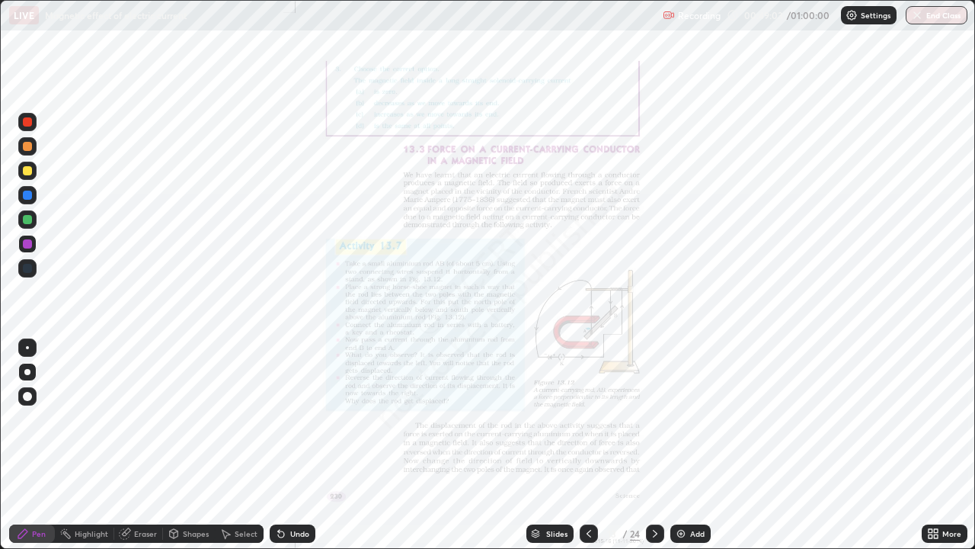
click at [653, 445] on icon at bounding box center [655, 534] width 5 height 8
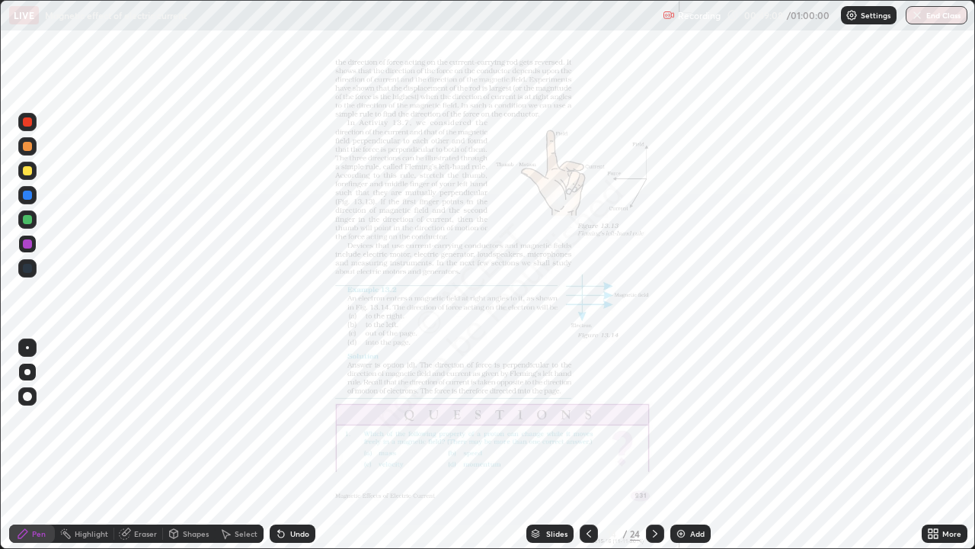
click at [654, 445] on icon at bounding box center [655, 533] width 12 height 12
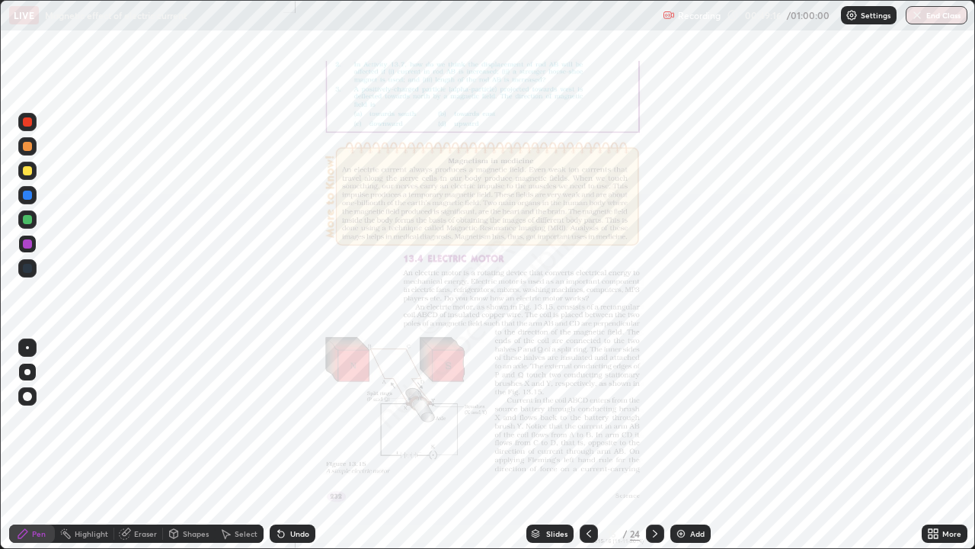
click at [653, 445] on icon at bounding box center [655, 533] width 12 height 12
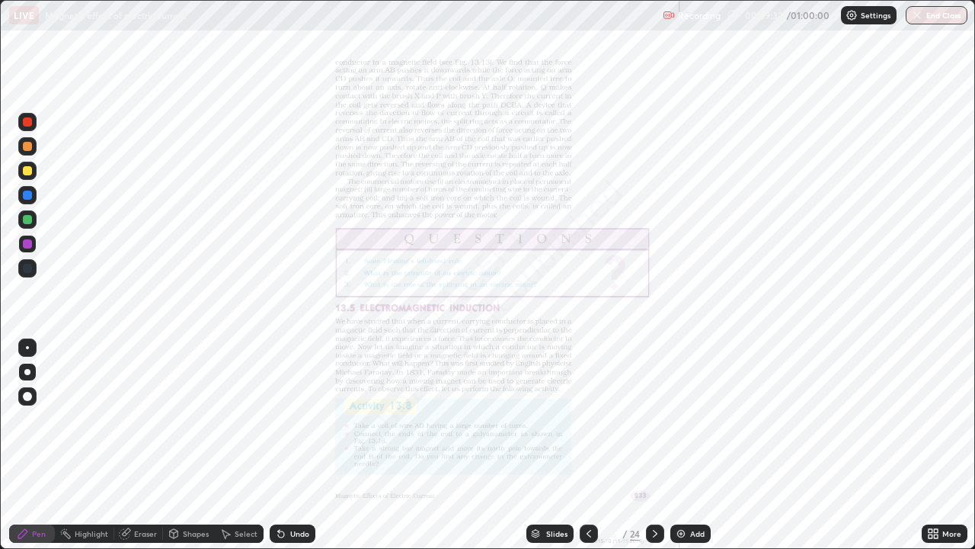
click at [589, 445] on icon at bounding box center [589, 534] width 5 height 8
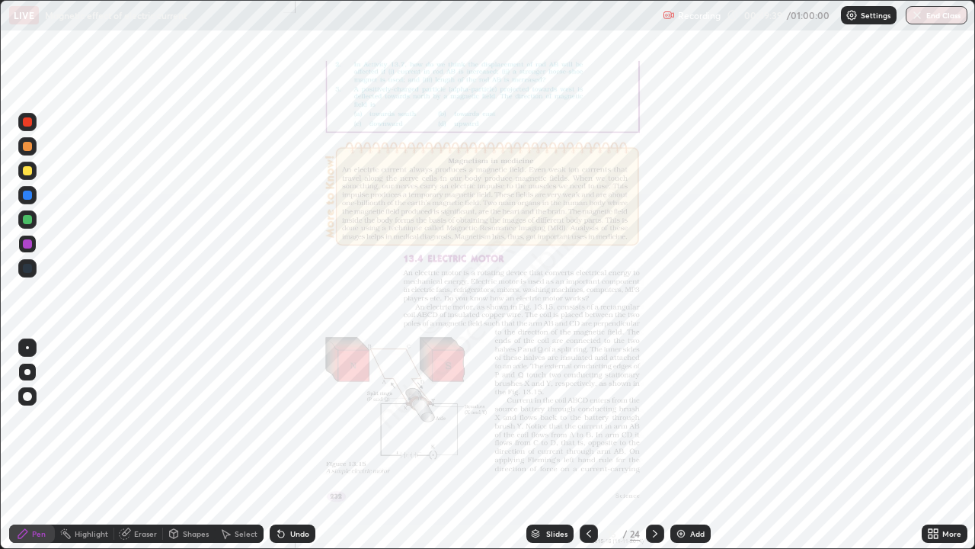
click at [654, 445] on icon at bounding box center [655, 533] width 12 height 12
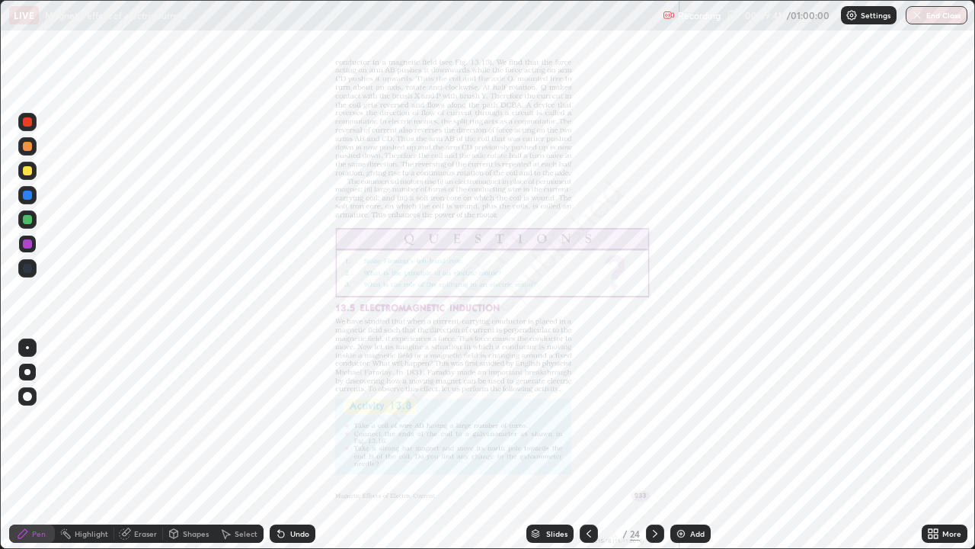
click at [652, 445] on icon at bounding box center [655, 533] width 12 height 12
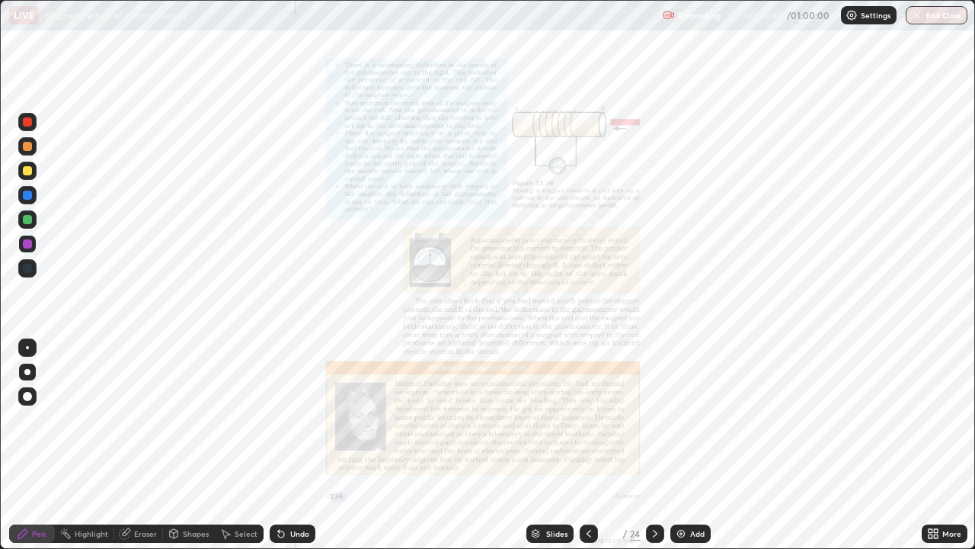
click at [652, 445] on icon at bounding box center [655, 533] width 12 height 12
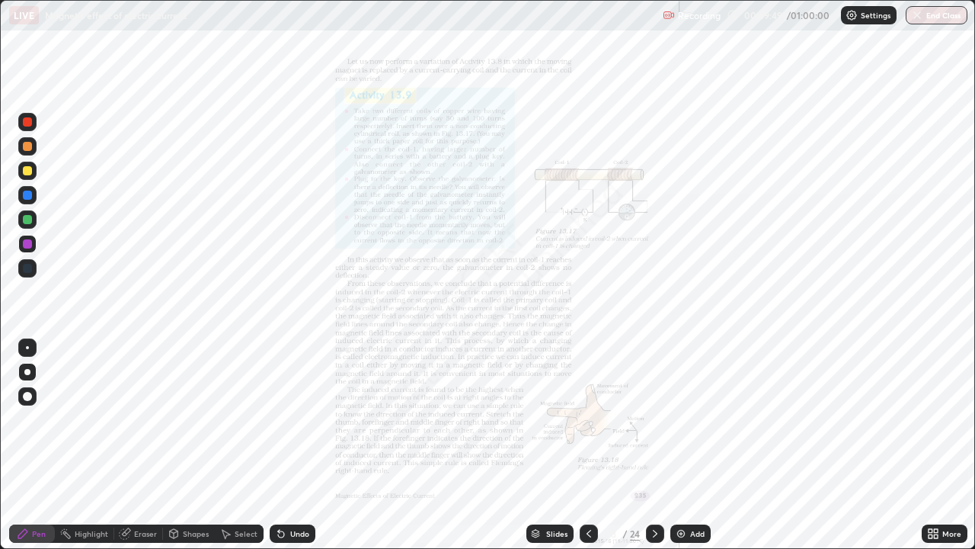
click at [654, 445] on icon at bounding box center [655, 533] width 12 height 12
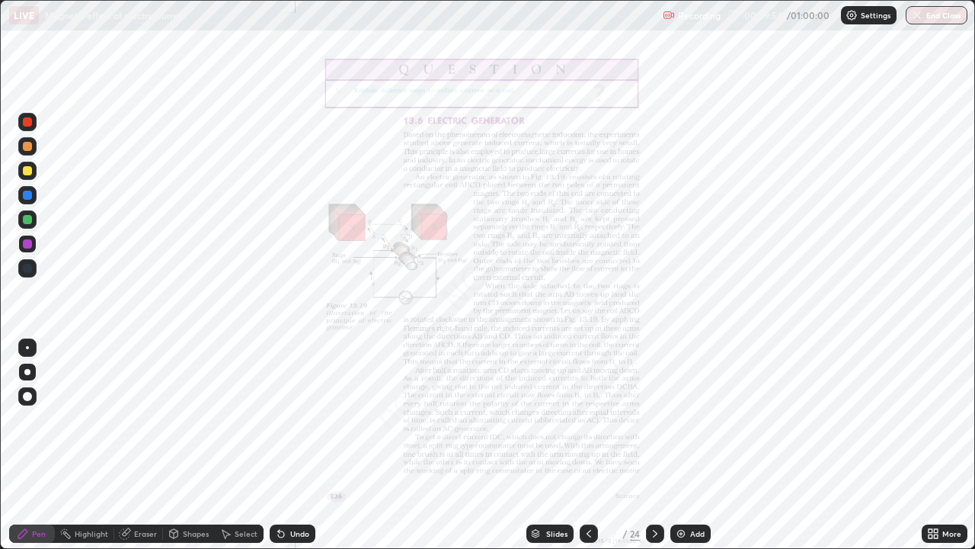
click at [654, 445] on icon at bounding box center [655, 533] width 12 height 12
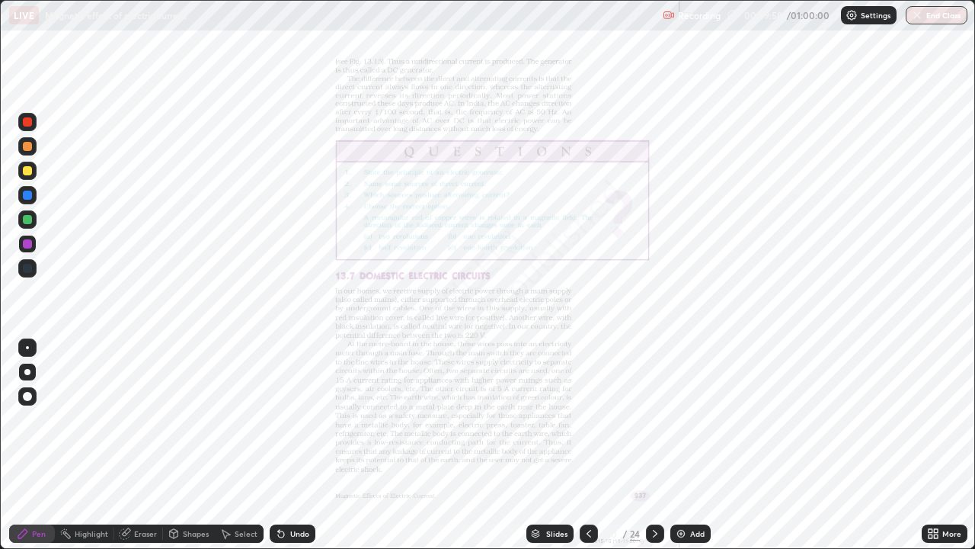
click at [652, 445] on icon at bounding box center [655, 533] width 12 height 12
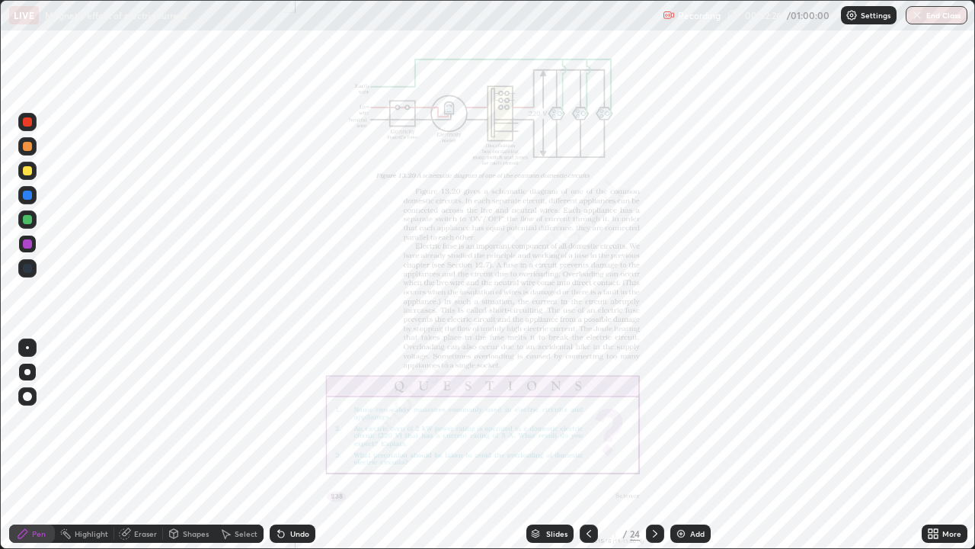
click at [927, 15] on button "End Class" at bounding box center [937, 15] width 62 height 18
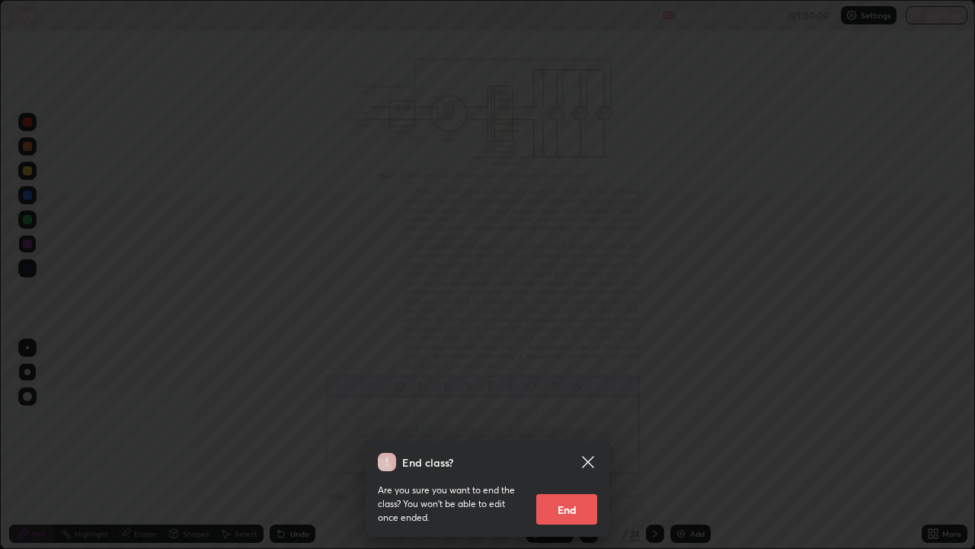
click at [562, 445] on button "End" at bounding box center [567, 509] width 61 height 30
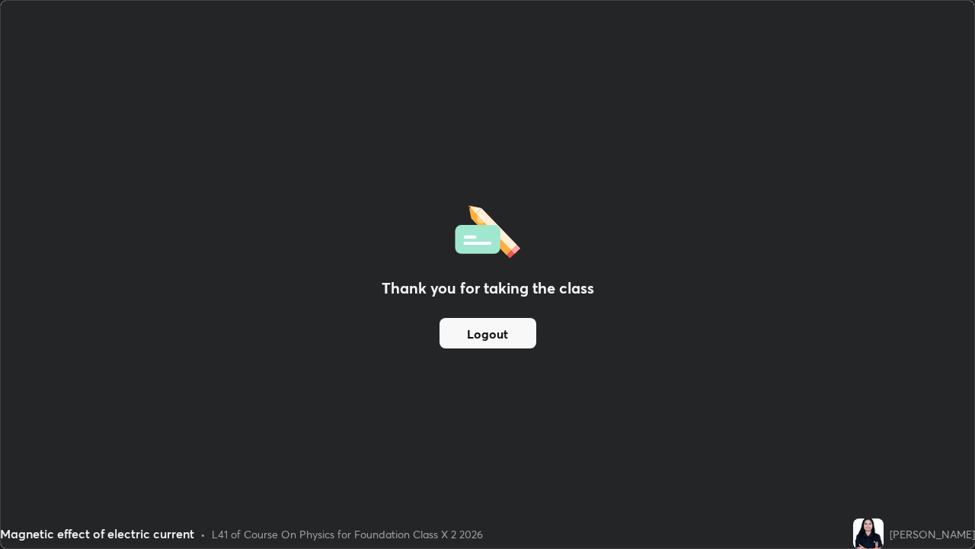
click at [496, 334] on button "Logout" at bounding box center [488, 333] width 97 height 30
click at [491, 338] on button "Logout" at bounding box center [488, 333] width 97 height 30
click at [496, 341] on button "Logout" at bounding box center [488, 333] width 97 height 30
